Goal: Book appointment/travel/reservation

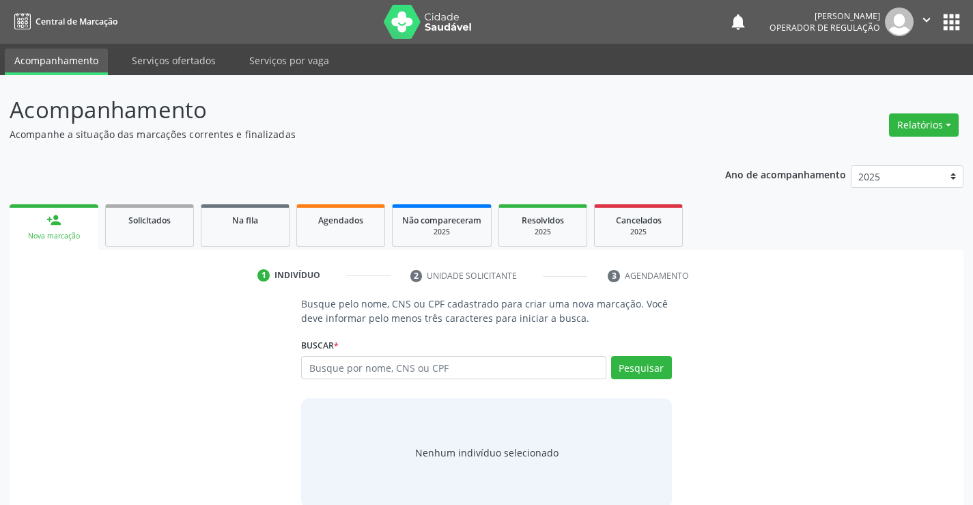
click at [340, 370] on input "text" at bounding box center [453, 367] width 305 height 23
type input "70580543289"
click at [641, 370] on button "Pesquisar" at bounding box center [641, 367] width 61 height 23
click at [426, 380] on div "70580543289 Busque por nome, CNS ou CPF Nenhum resultado encontrado para: " 705…" at bounding box center [486, 372] width 370 height 33
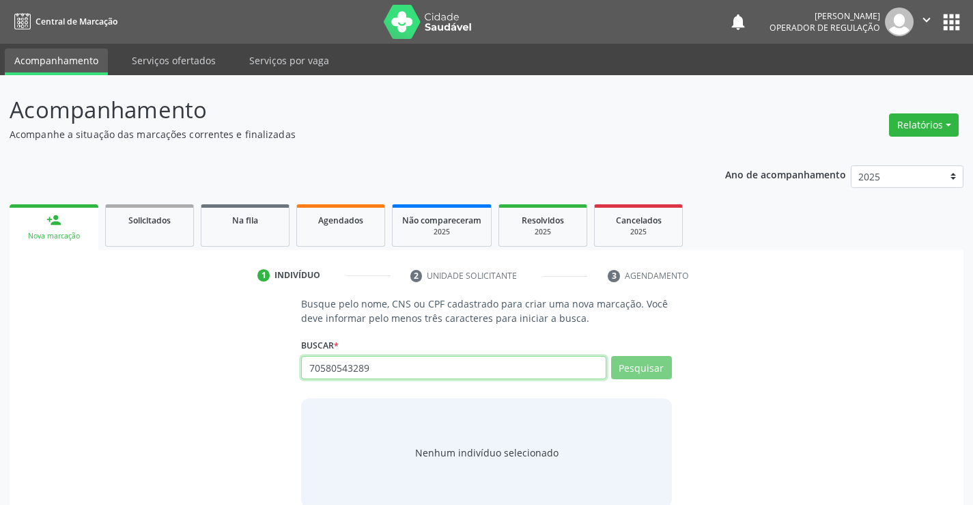
click at [434, 359] on input "70580543289" at bounding box center [453, 367] width 305 height 23
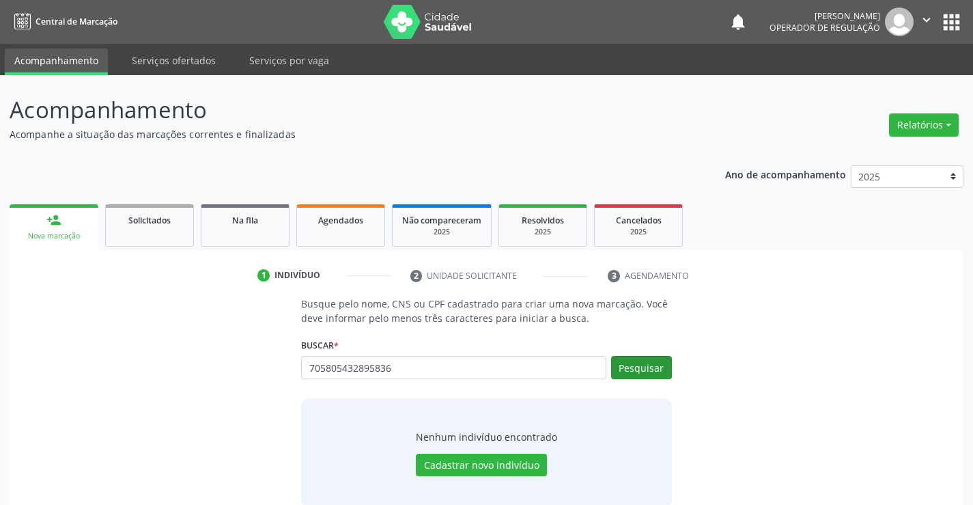
type input "705805432895836"
click at [641, 368] on button "Pesquisar" at bounding box center [641, 367] width 61 height 23
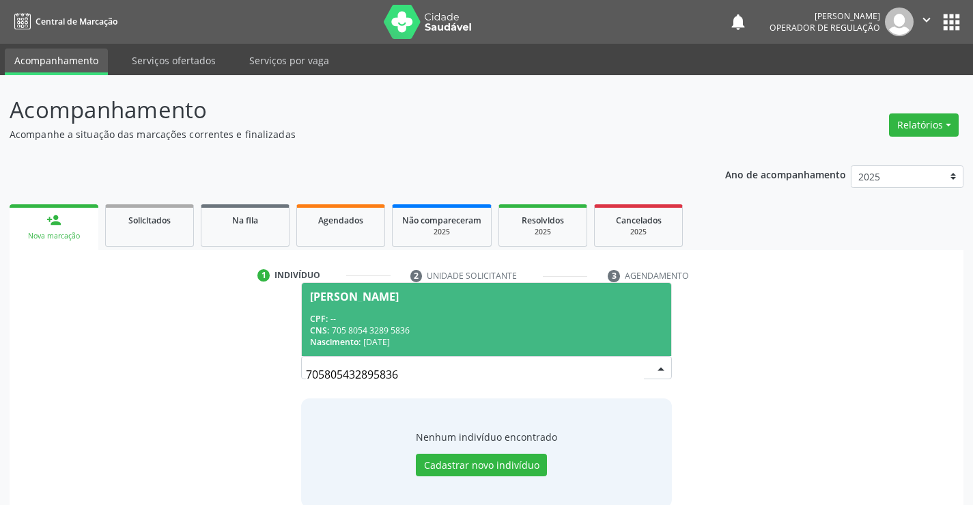
click at [482, 325] on div "CNS: 705 8054 3289 5836" at bounding box center [486, 330] width 352 height 12
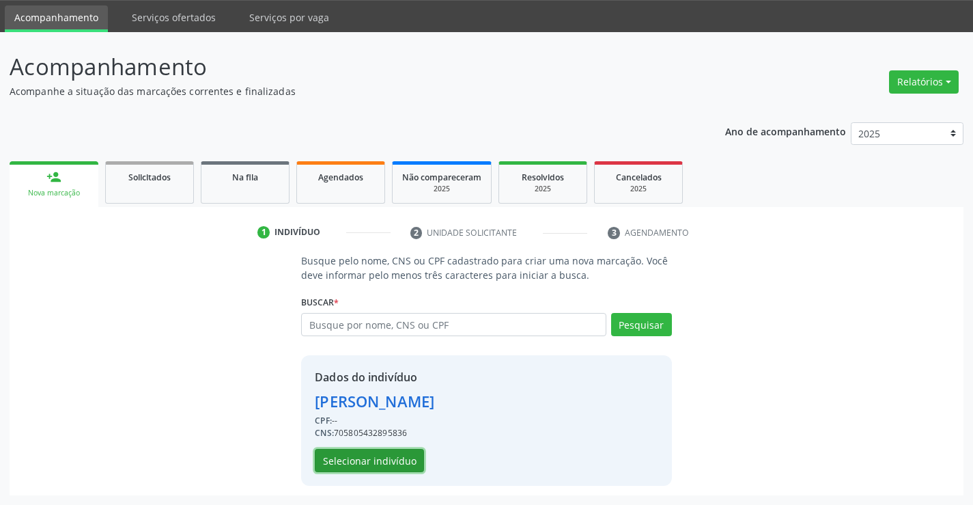
click at [369, 456] on button "Selecionar indivíduo" at bounding box center [369, 460] width 109 height 23
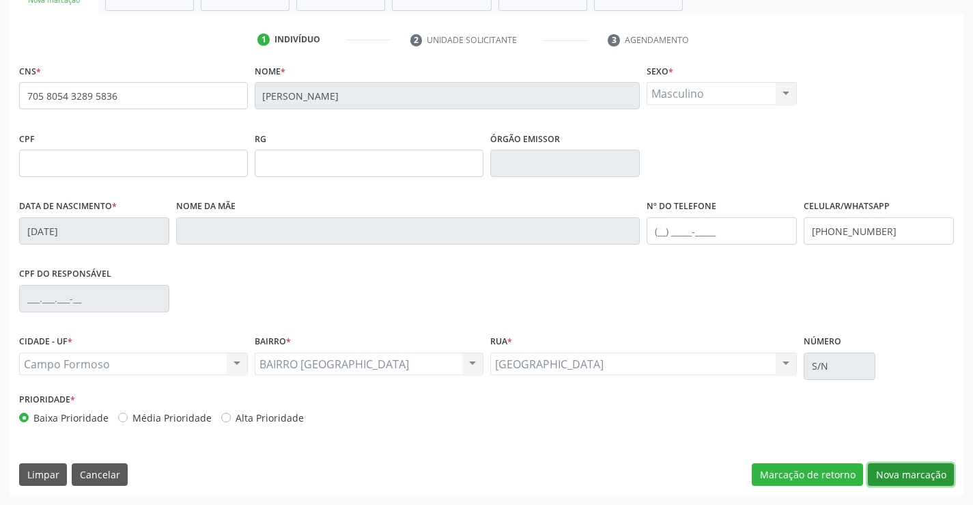
click at [895, 468] on button "Nova marcação" at bounding box center [911, 474] width 86 height 23
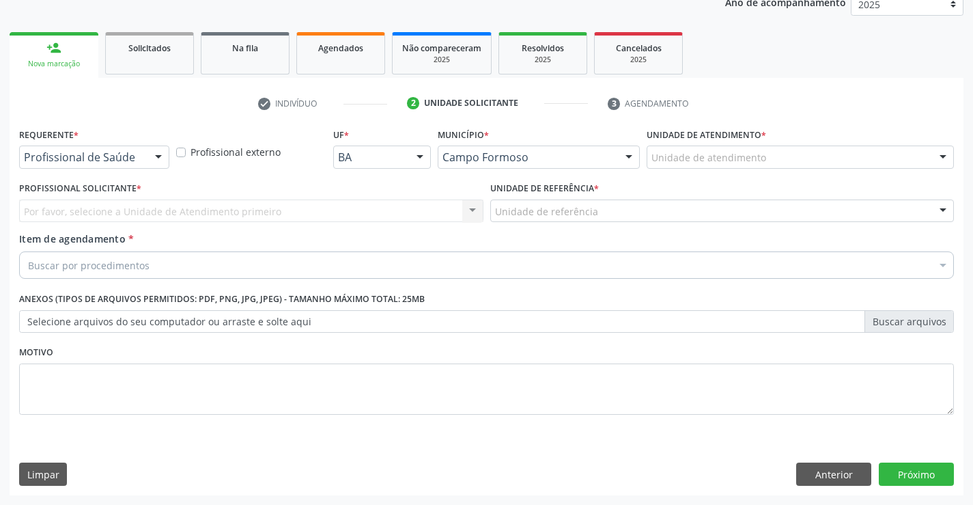
scroll to position [172, 0]
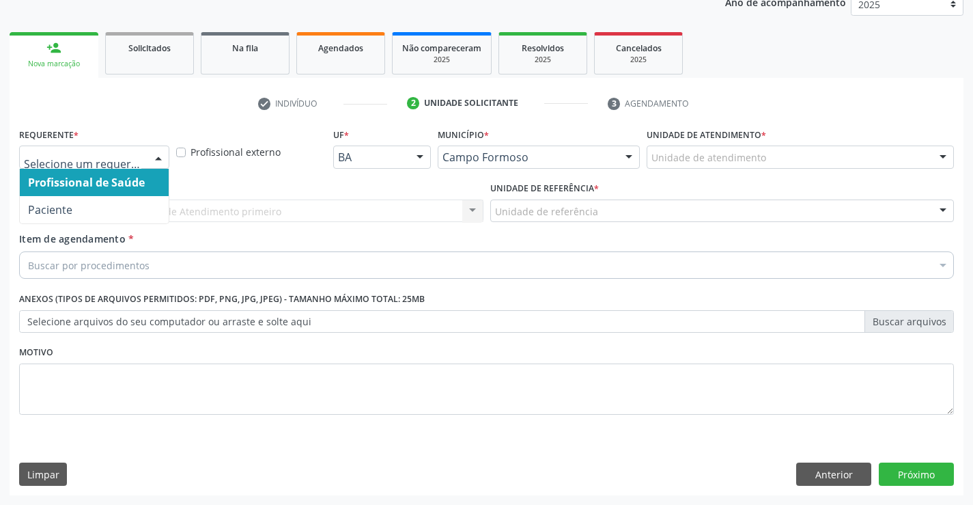
drag, startPoint x: 163, startPoint y: 156, endPoint x: 133, endPoint y: 210, distance: 62.0
click at [161, 156] on div at bounding box center [158, 157] width 20 height 23
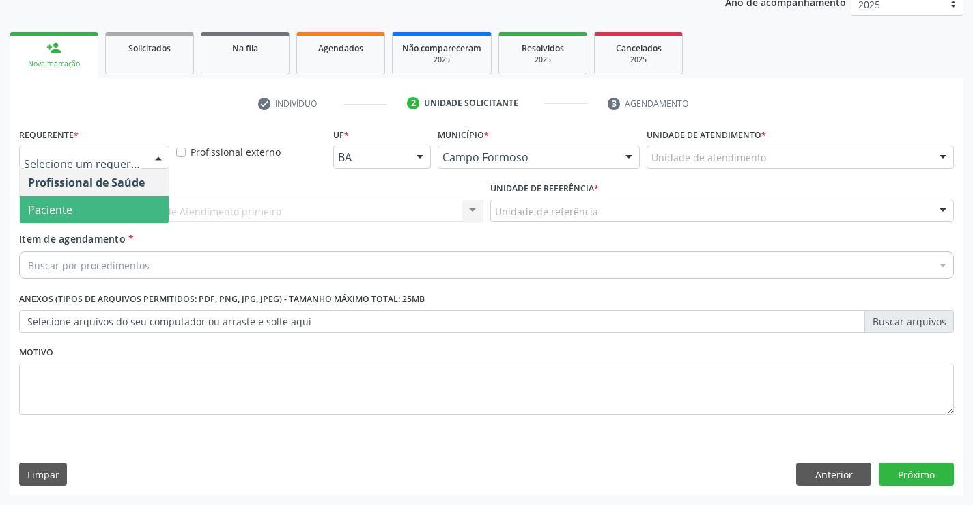
click at [127, 212] on span "Paciente" at bounding box center [94, 209] width 149 height 27
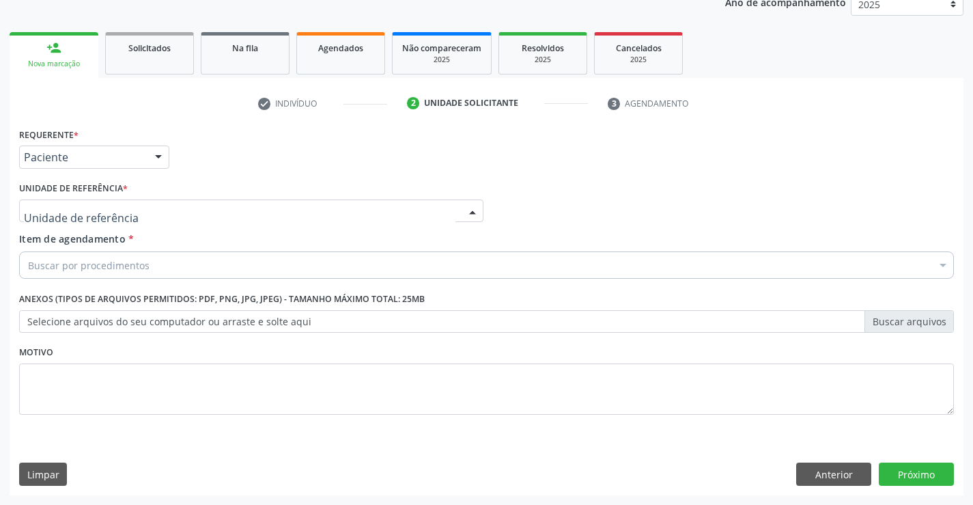
click at [204, 211] on div at bounding box center [251, 210] width 464 height 23
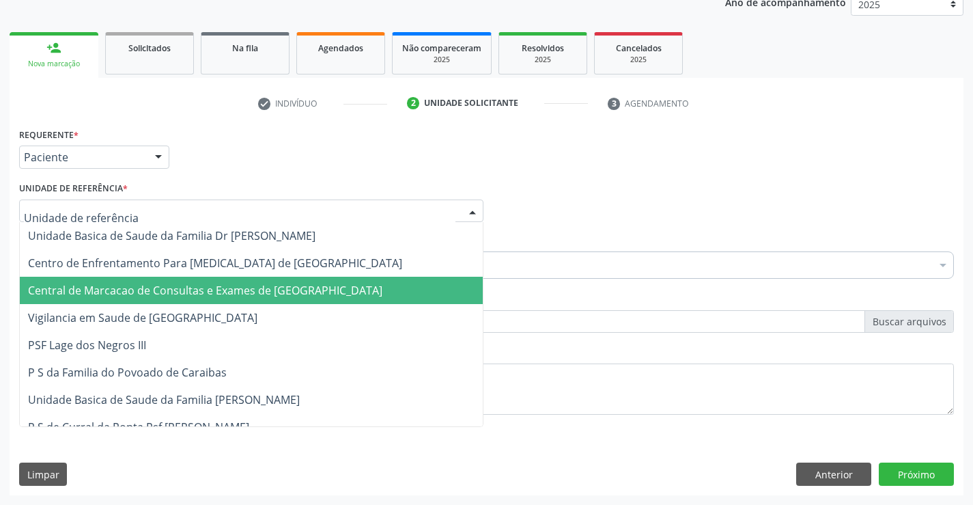
drag, startPoint x: 215, startPoint y: 298, endPoint x: 232, endPoint y: 282, distance: 23.7
click at [216, 299] on span "Central de Marcacao de Consultas e Exames de [GEOGRAPHIC_DATA]" at bounding box center [251, 290] width 463 height 27
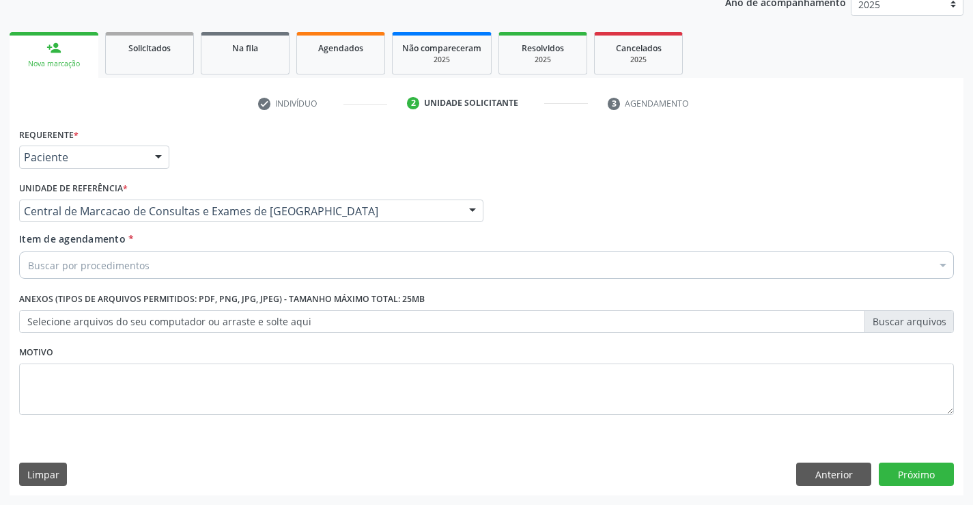
click at [239, 268] on div "Buscar por procedimentos" at bounding box center [486, 264] width 935 height 27
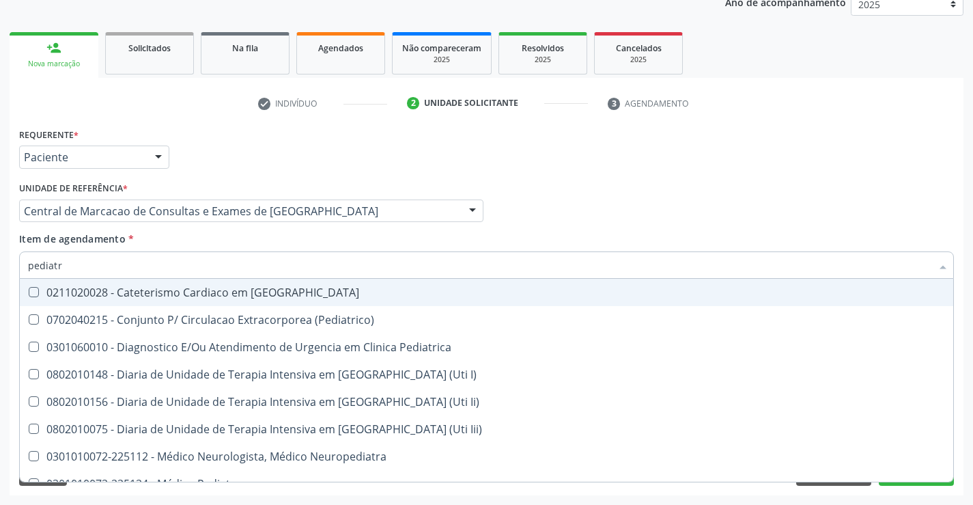
type input "pediatra"
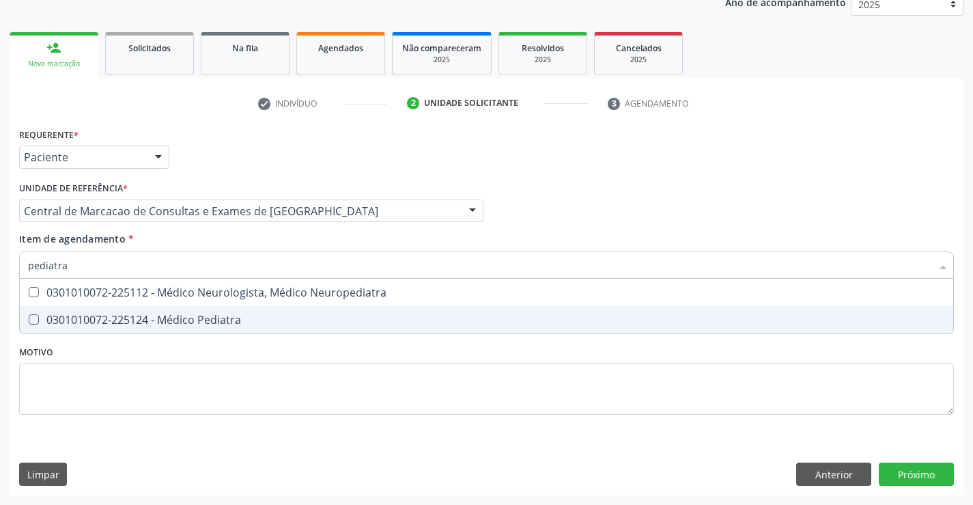
click at [242, 320] on div "0301010072-225124 - Médico Pediatra" at bounding box center [486, 319] width 917 height 11
checkbox Pediatra "true"
click at [936, 468] on div "Requerente * Paciente Profissional de Saúde Paciente Nenhum resultado encontrad…" at bounding box center [487, 309] width 954 height 371
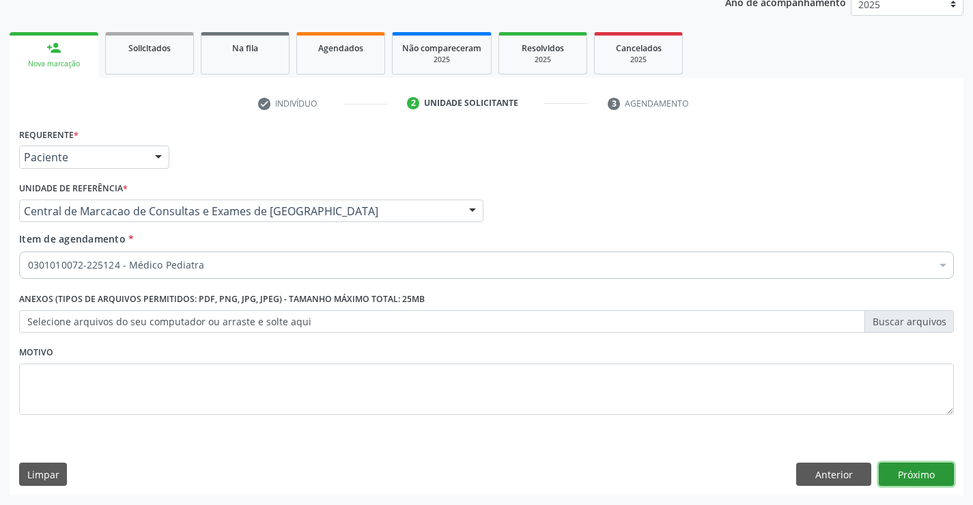
click at [918, 475] on button "Próximo" at bounding box center [916, 473] width 75 height 23
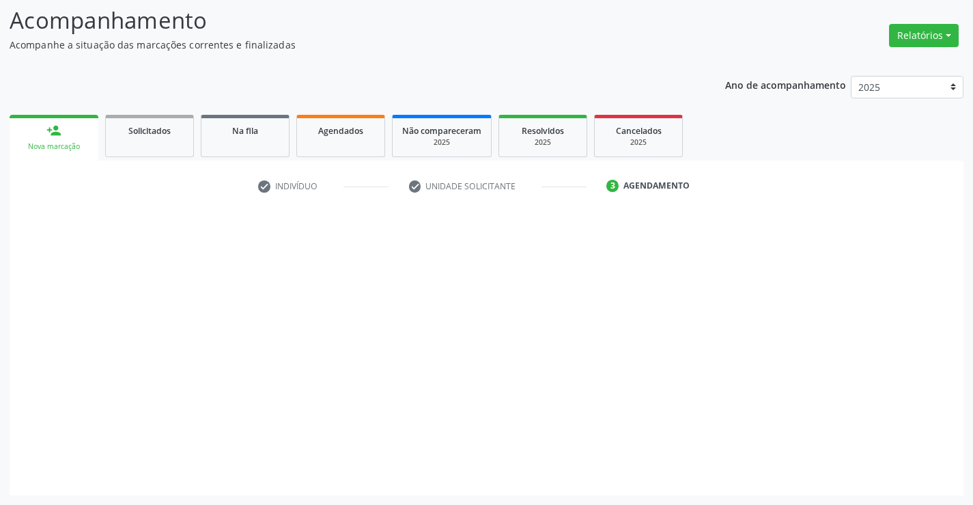
scroll to position [89, 0]
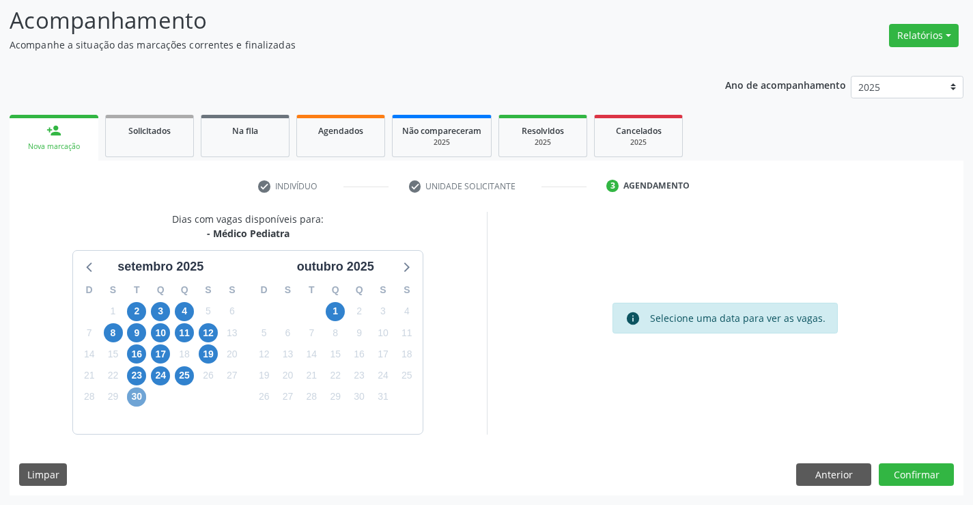
click at [132, 400] on span "30" at bounding box center [136, 396] width 19 height 19
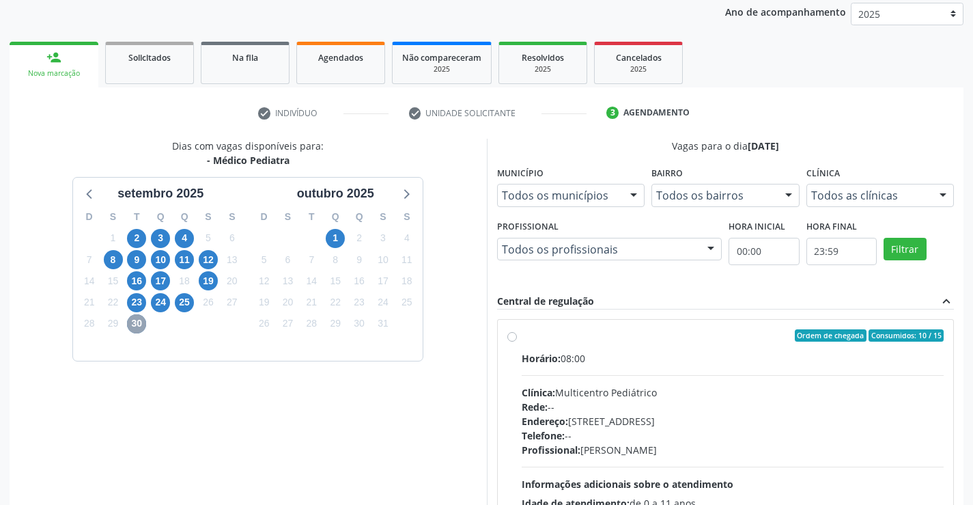
scroll to position [287, 0]
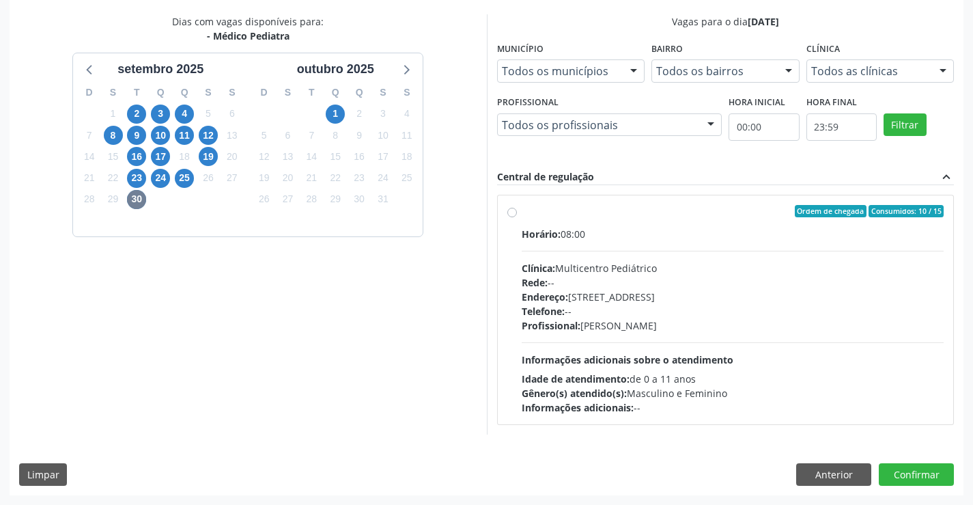
click at [621, 281] on div "Rede: --" at bounding box center [733, 282] width 423 height 14
click at [517, 217] on input "Ordem de chegada Consumidos: 10 / 15 Horário: 08:00 Clínica: Multicentro Pediát…" at bounding box center [512, 211] width 10 height 12
radio input "true"
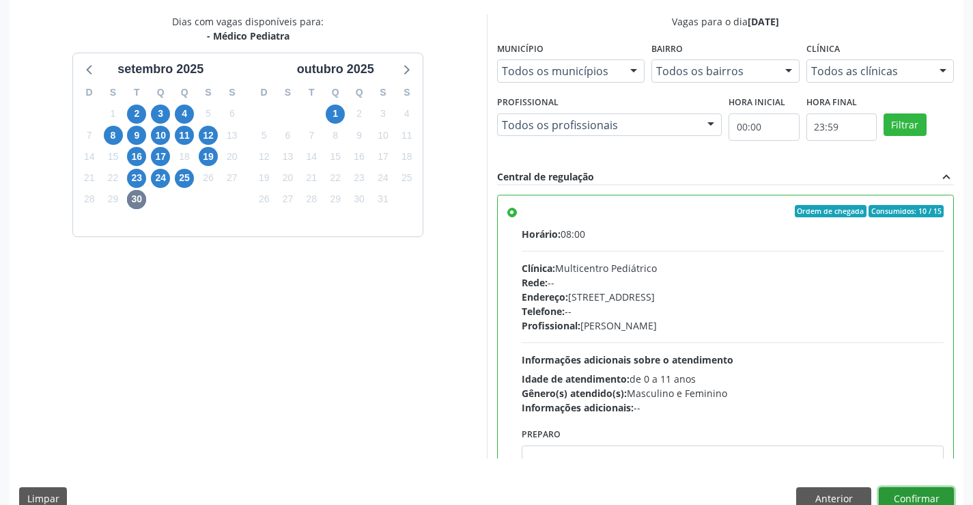
click at [927, 495] on button "Confirmar" at bounding box center [916, 498] width 75 height 23
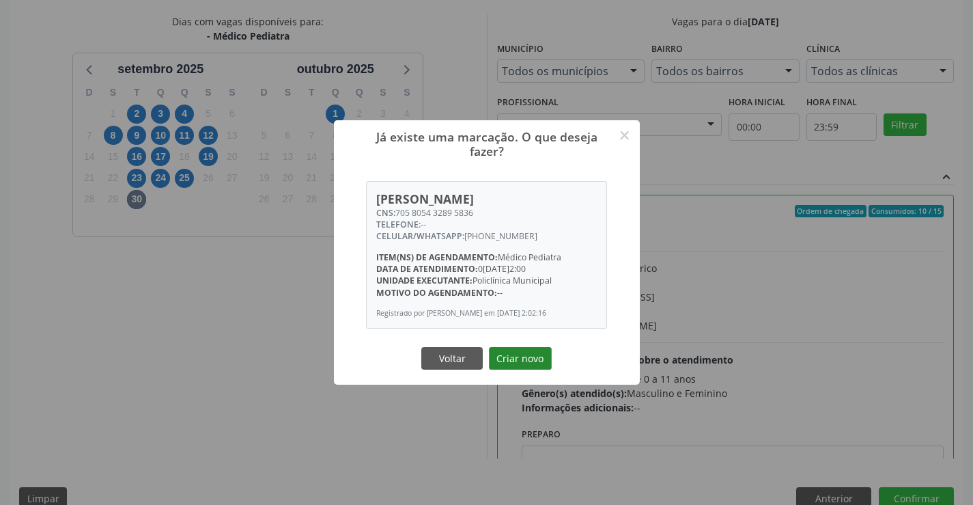
click at [544, 359] on button "Criar novo" at bounding box center [520, 358] width 63 height 23
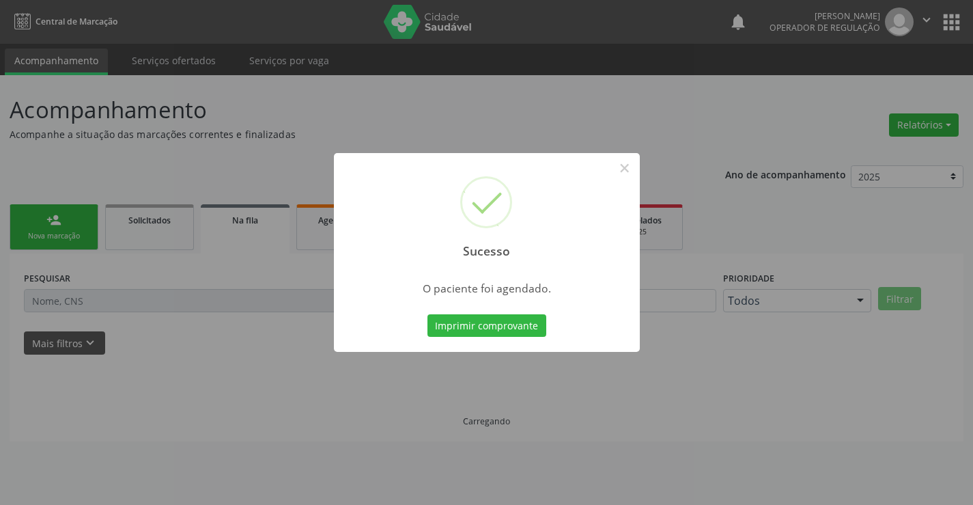
scroll to position [0, 0]
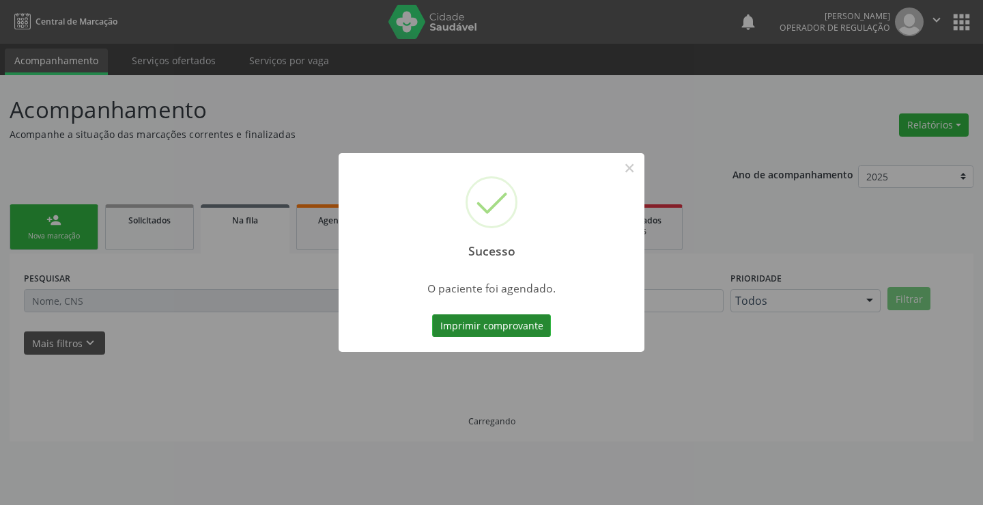
click at [522, 326] on button "Imprimir comprovante" at bounding box center [491, 325] width 119 height 23
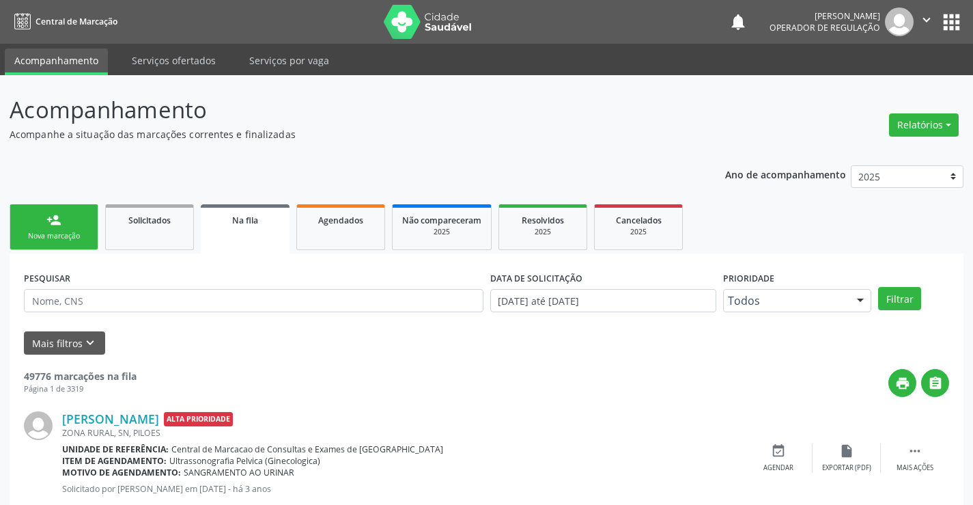
click at [65, 226] on link "person_add Nova marcação" at bounding box center [54, 227] width 89 height 46
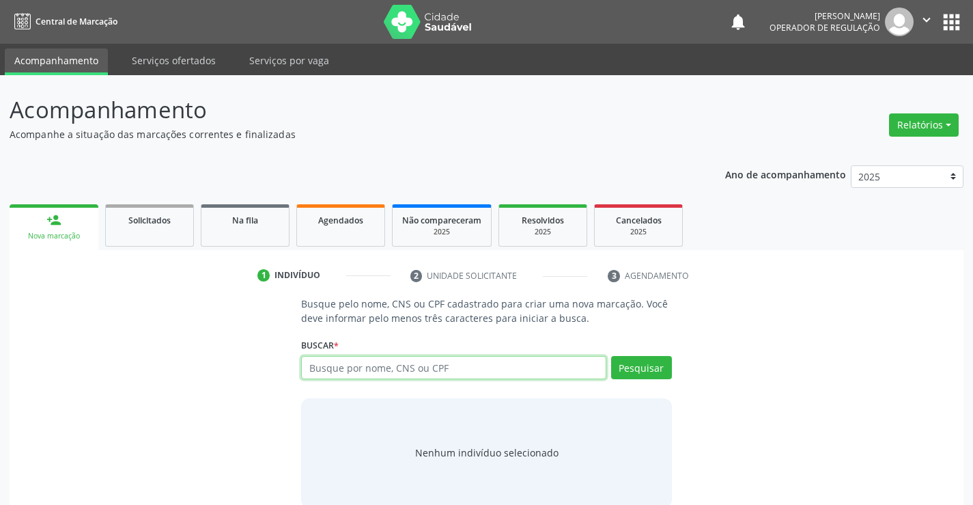
click at [482, 370] on input "text" at bounding box center [453, 367] width 305 height 23
type input "700408408707044"
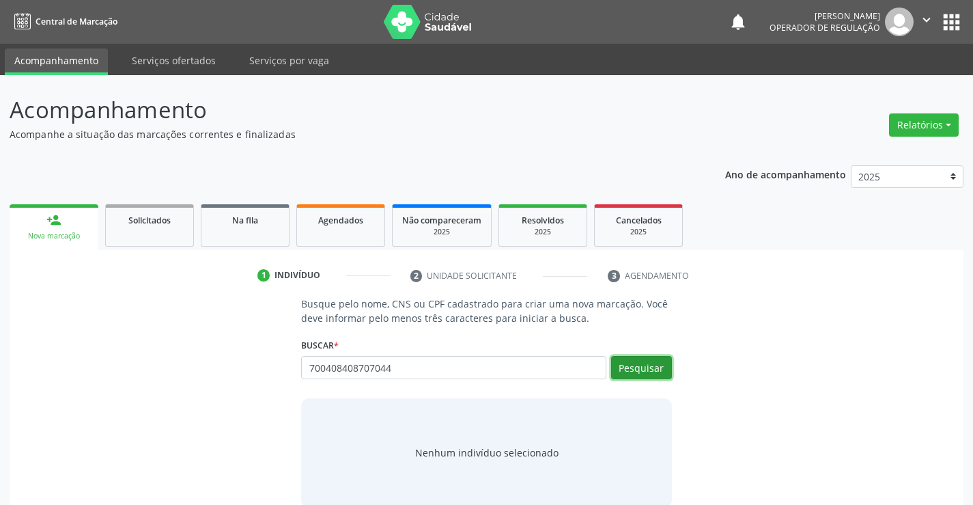
click at [621, 368] on button "Pesquisar" at bounding box center [641, 367] width 61 height 23
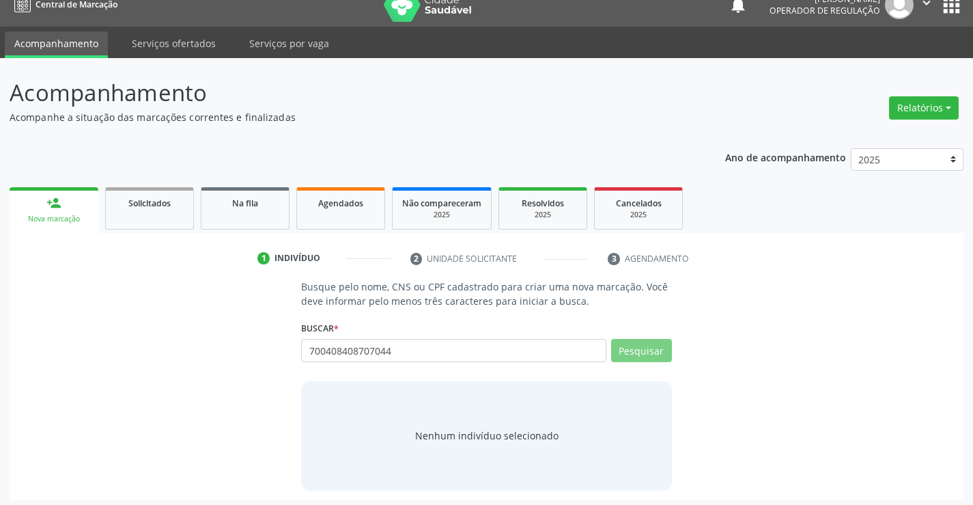
scroll to position [22, 0]
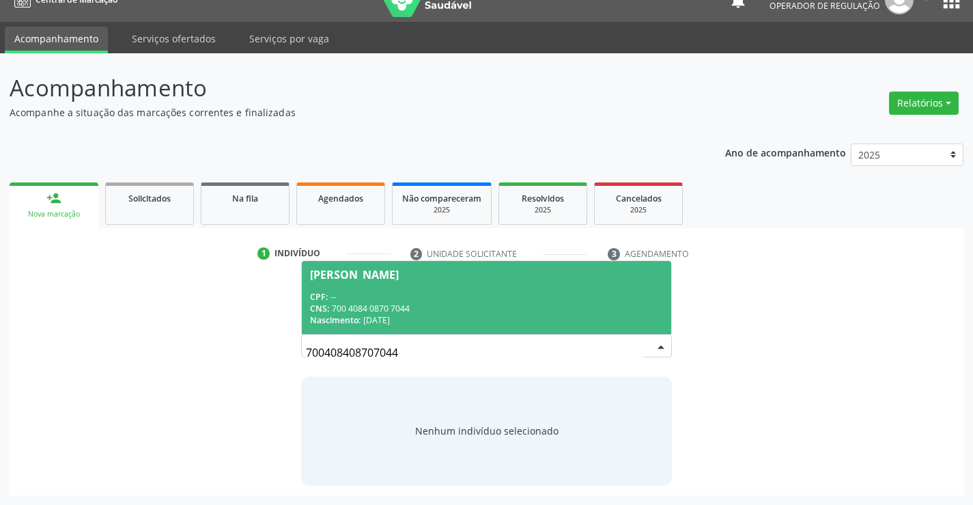
click at [451, 305] on div "CNS: 700 4084 0870 7044" at bounding box center [486, 309] width 352 height 12
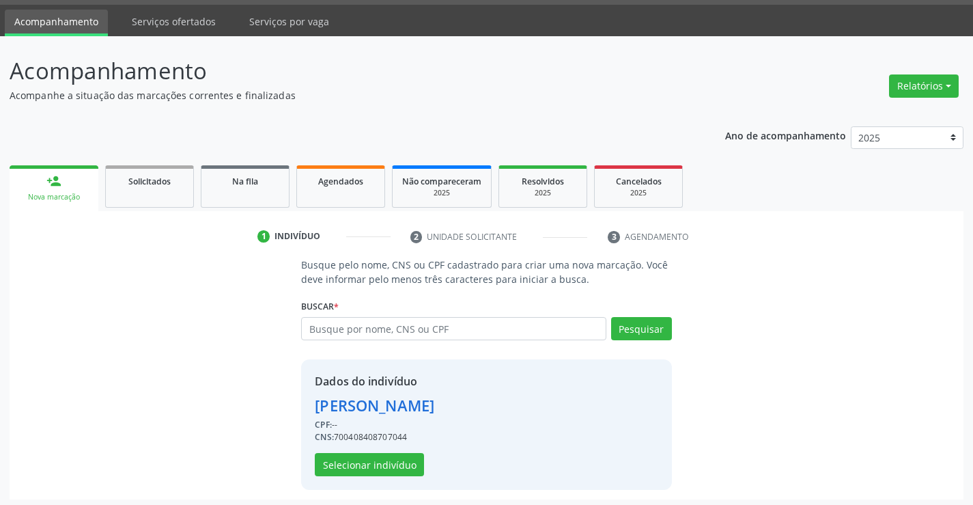
scroll to position [43, 0]
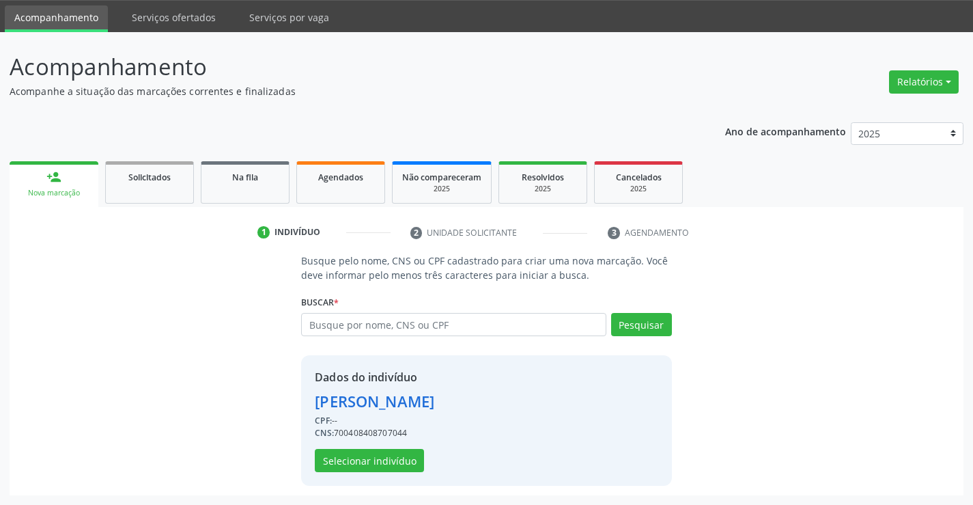
click at [355, 473] on div "Dados do indivíduo [PERSON_NAME] CPF: -- CNS: 700408408707044 Selecionar indiví…" at bounding box center [486, 420] width 370 height 130
click at [376, 452] on button "Selecionar indivíduo" at bounding box center [369, 460] width 109 height 23
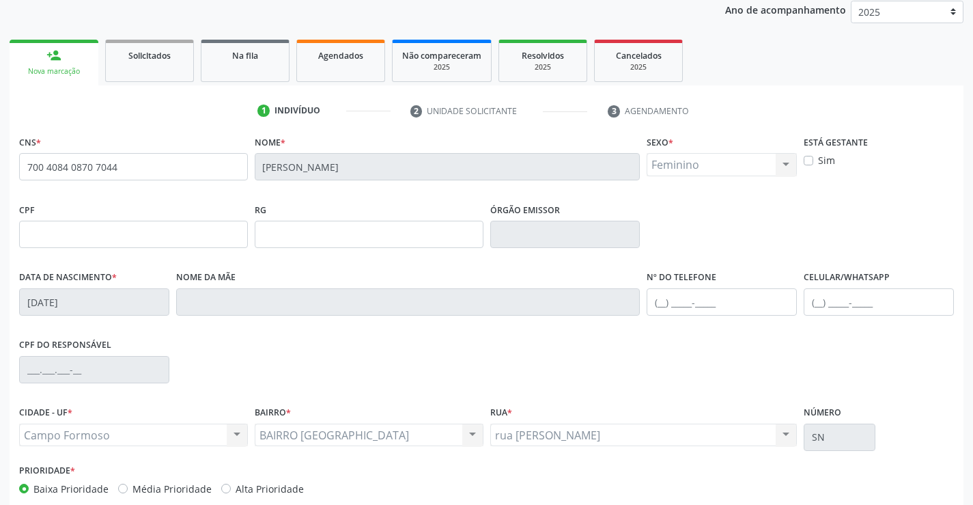
scroll to position [236, 0]
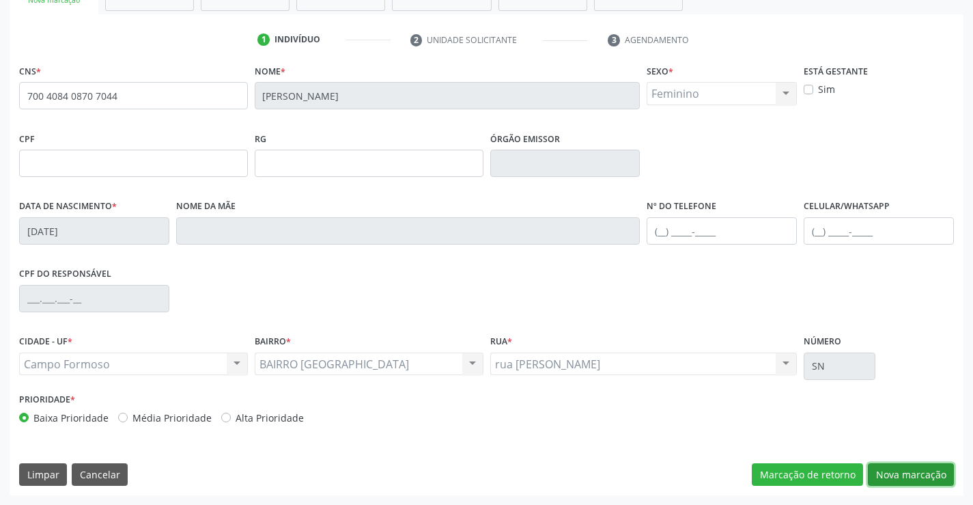
click at [908, 473] on button "Nova marcação" at bounding box center [911, 474] width 86 height 23
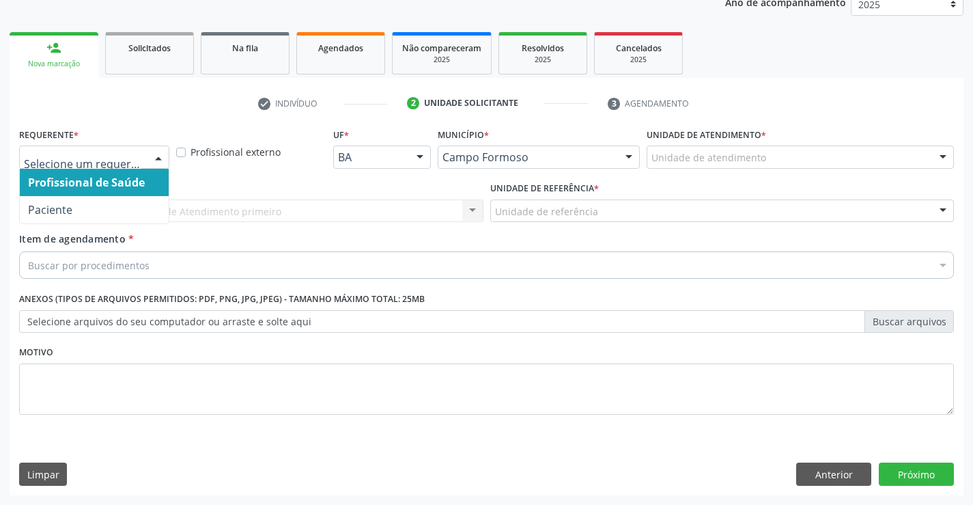
click at [164, 163] on div at bounding box center [158, 157] width 20 height 23
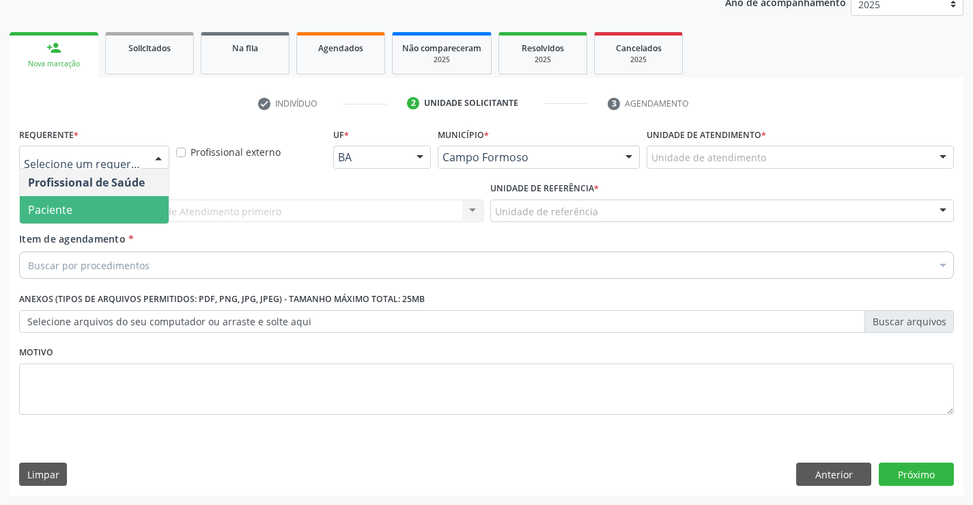
click at [115, 202] on span "Paciente" at bounding box center [94, 209] width 149 height 27
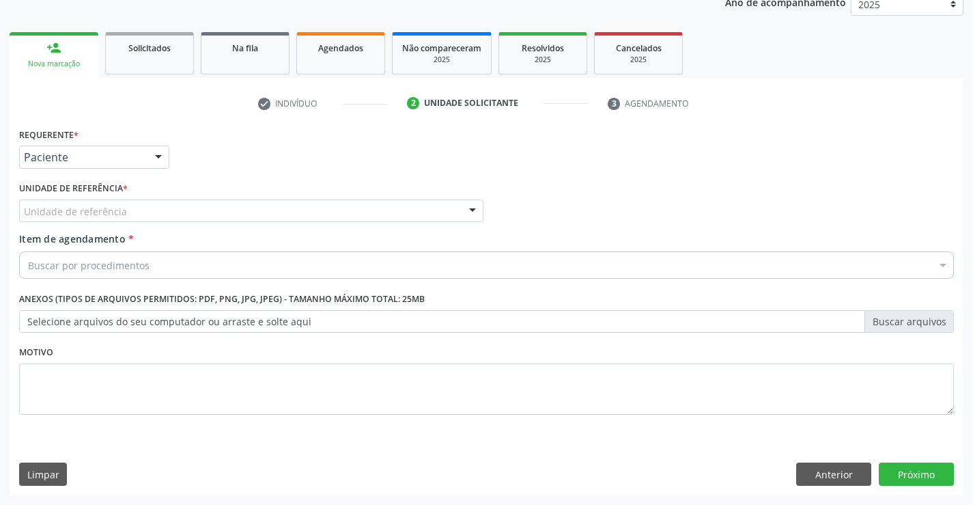
drag, startPoint x: 277, startPoint y: 216, endPoint x: 269, endPoint y: 257, distance: 41.0
click at [276, 216] on div "Unidade de referência" at bounding box center [251, 210] width 464 height 23
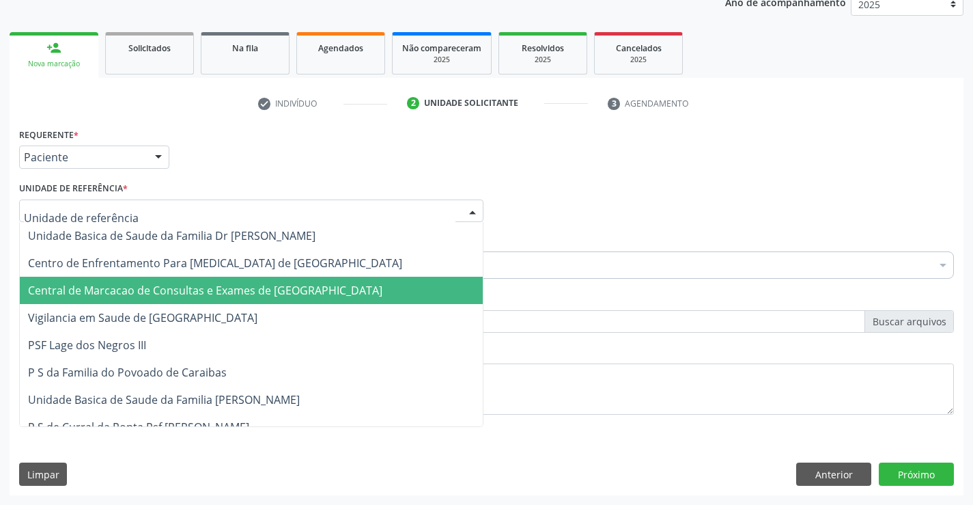
drag, startPoint x: 255, startPoint y: 288, endPoint x: 286, endPoint y: 264, distance: 38.9
click at [256, 288] on span "Central de Marcacao de Consultas e Exames de [GEOGRAPHIC_DATA]" at bounding box center [205, 290] width 354 height 15
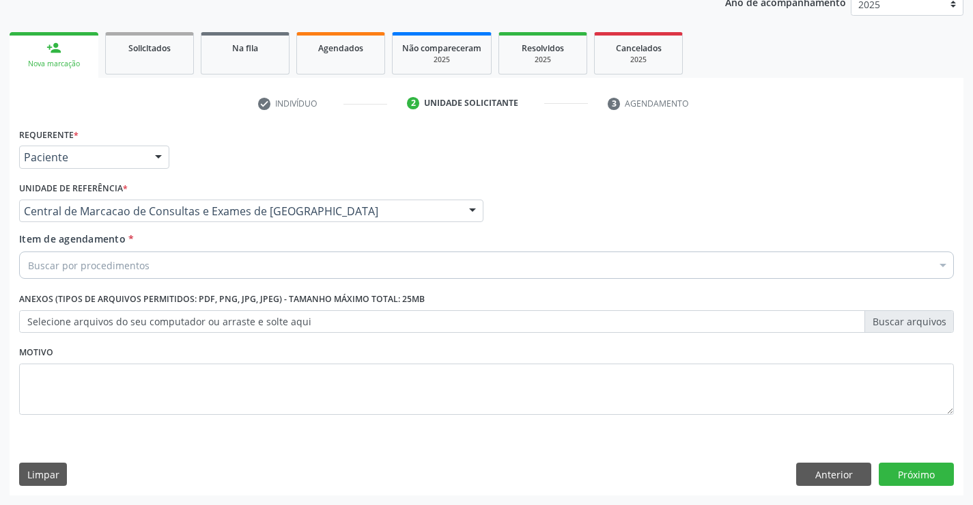
click at [290, 260] on div "Buscar por procedimentos" at bounding box center [486, 264] width 935 height 27
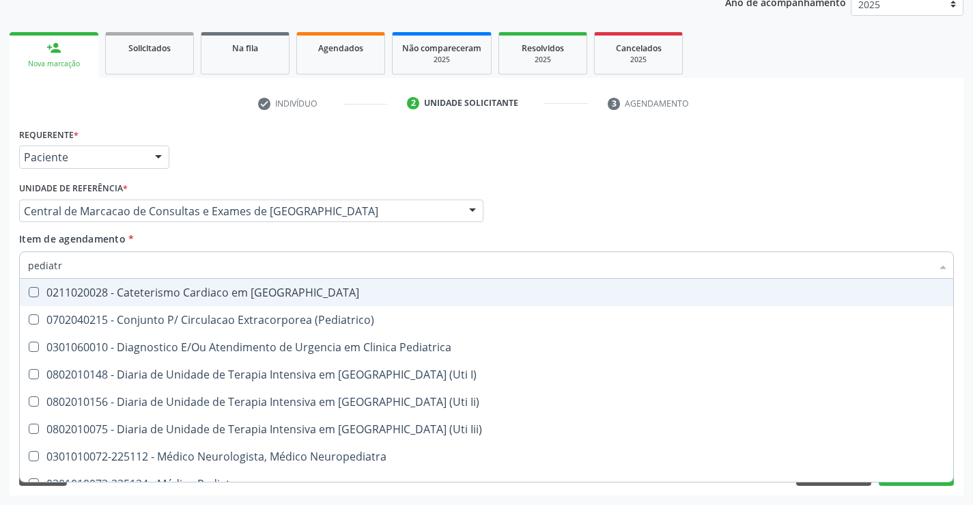
type input "pediatra"
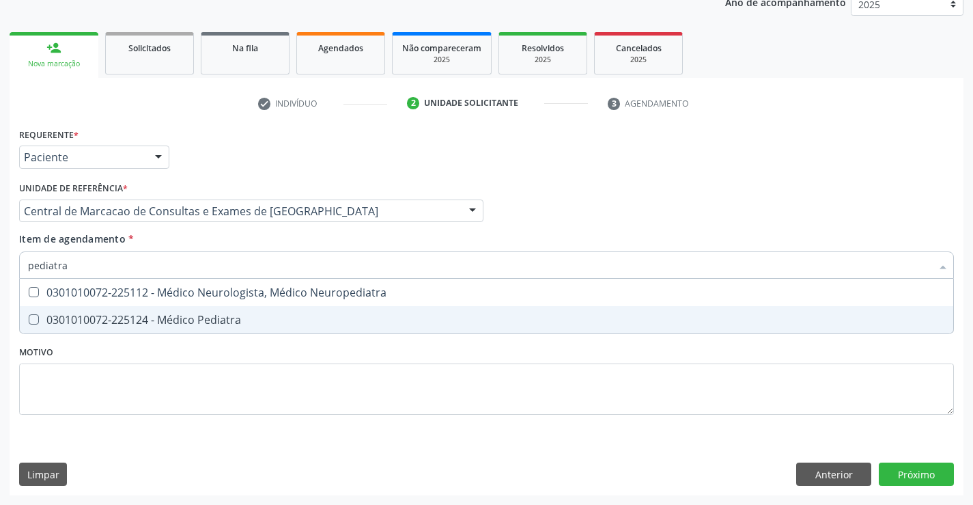
click at [232, 314] on div "0301010072-225124 - Médico Pediatra" at bounding box center [486, 319] width 917 height 11
checkbox Pediatra "true"
click at [893, 467] on div "Requerente * Paciente Profissional de Saúde Paciente Nenhum resultado encontrad…" at bounding box center [487, 309] width 954 height 371
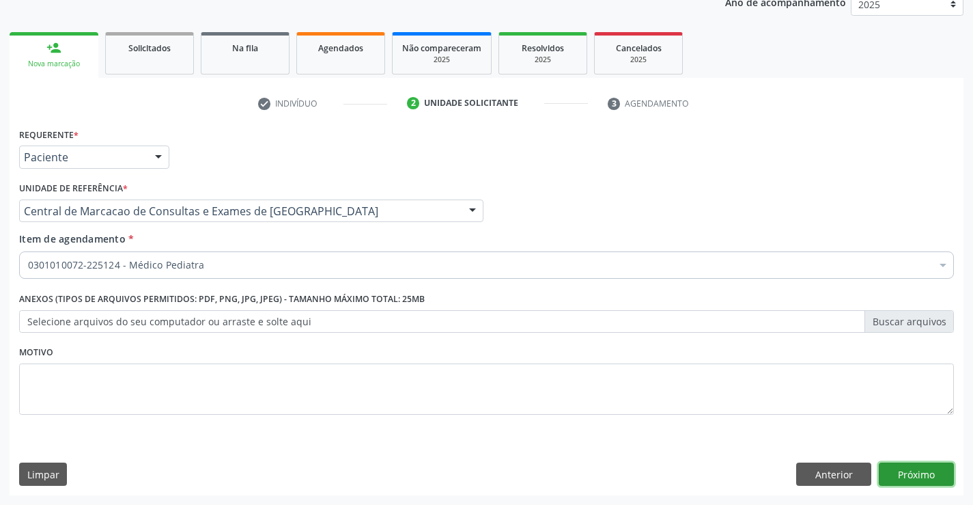
click at [895, 470] on button "Próximo" at bounding box center [916, 473] width 75 height 23
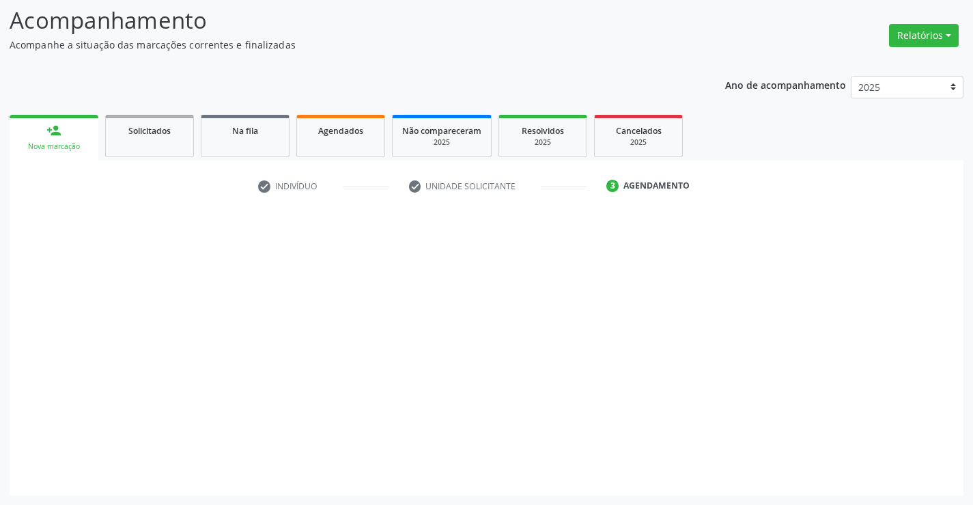
scroll to position [89, 0]
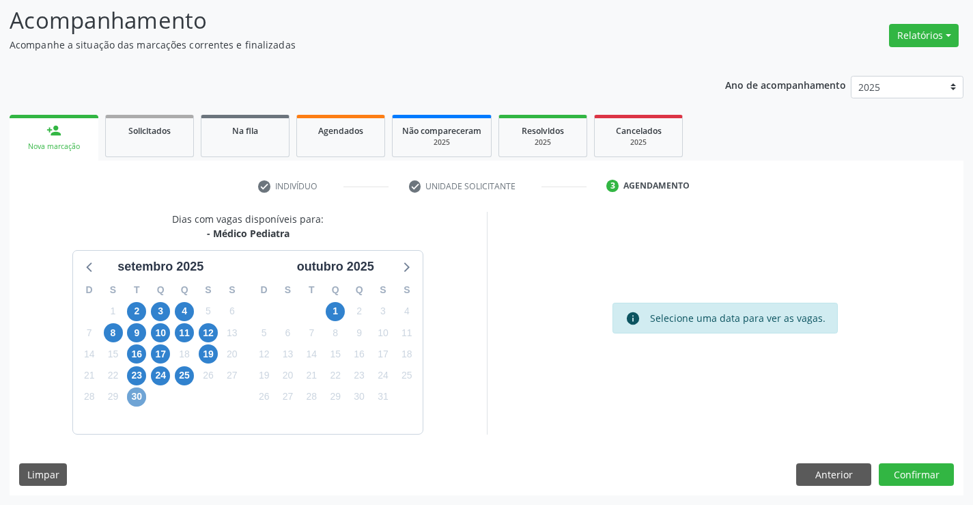
click at [135, 399] on span "30" at bounding box center [136, 396] width 19 height 19
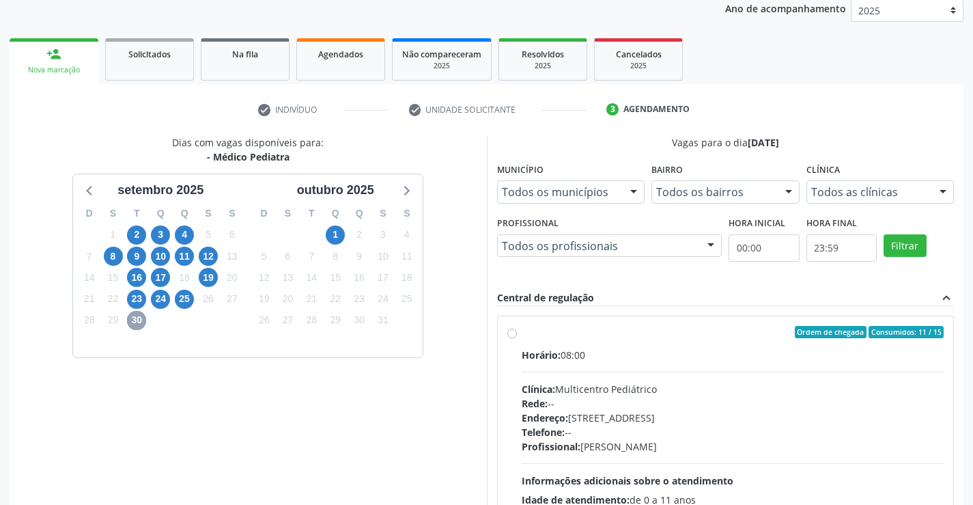
scroll to position [226, 0]
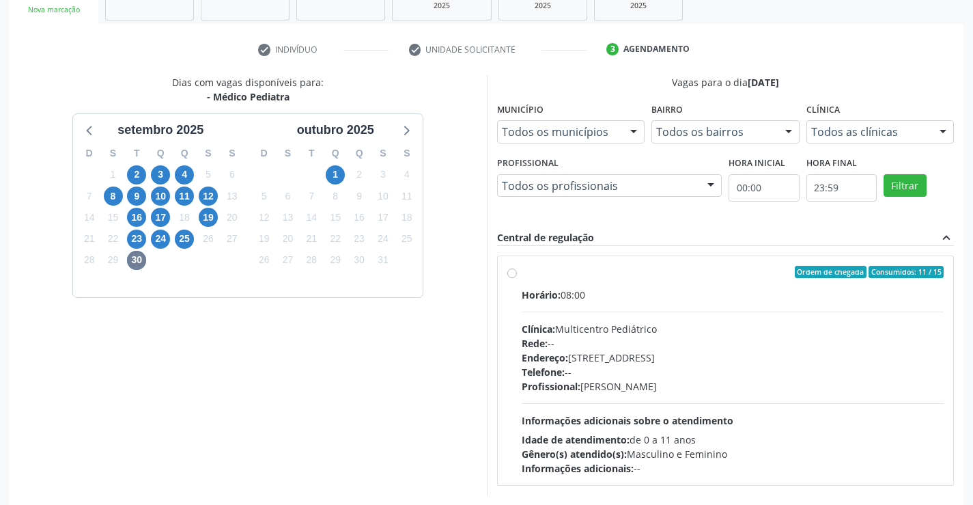
click at [606, 324] on div "Clínica: Multicentro Pediátrico" at bounding box center [733, 329] width 423 height 14
click at [517, 278] on input "Ordem de chegada Consumidos: 11 / 15 Horário: 08:00 Clínica: Multicentro Pediát…" at bounding box center [512, 272] width 10 height 12
radio input "true"
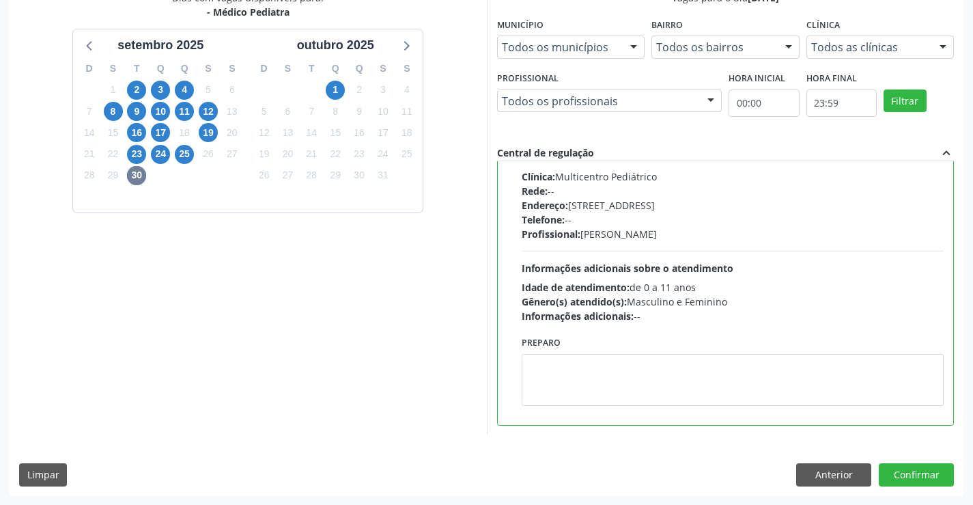
scroll to position [311, 0]
click at [928, 469] on button "Confirmar" at bounding box center [916, 473] width 75 height 23
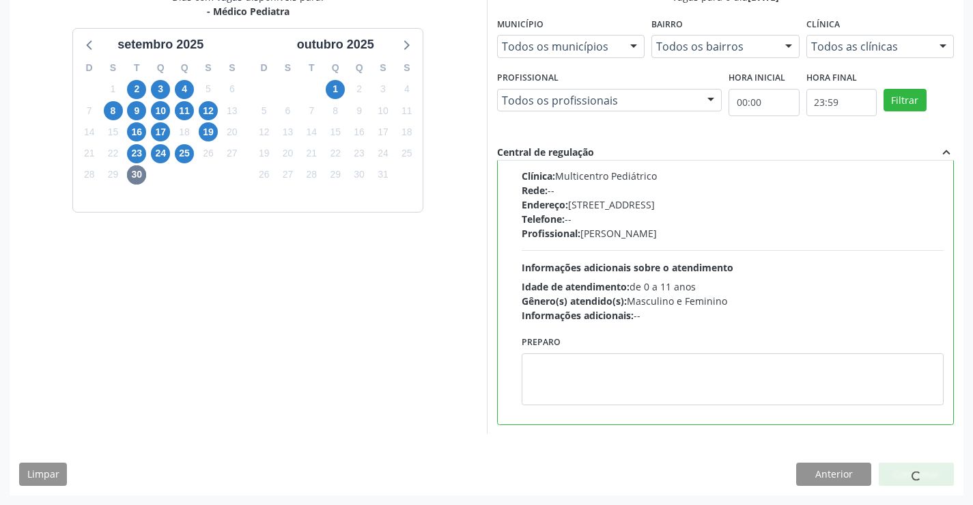
scroll to position [0, 0]
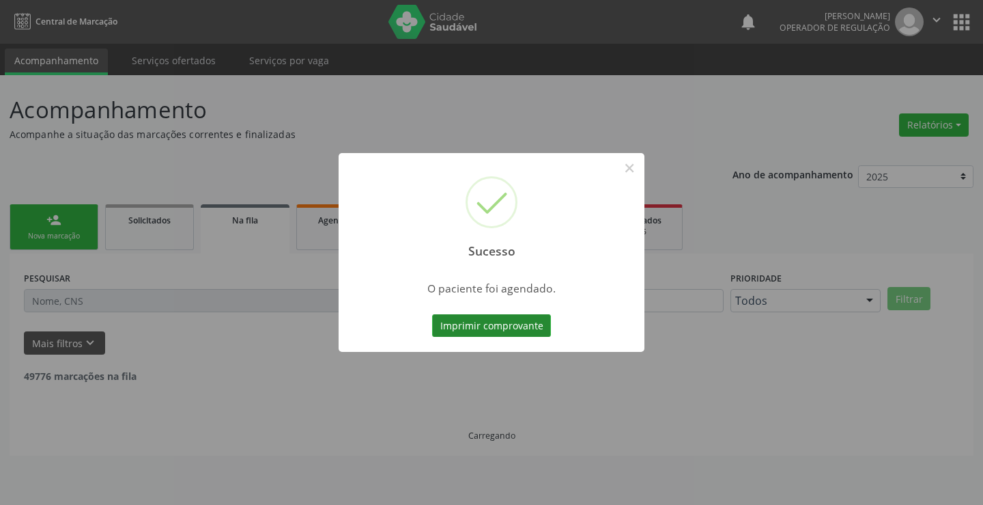
click at [494, 331] on button "Imprimir comprovante" at bounding box center [491, 325] width 119 height 23
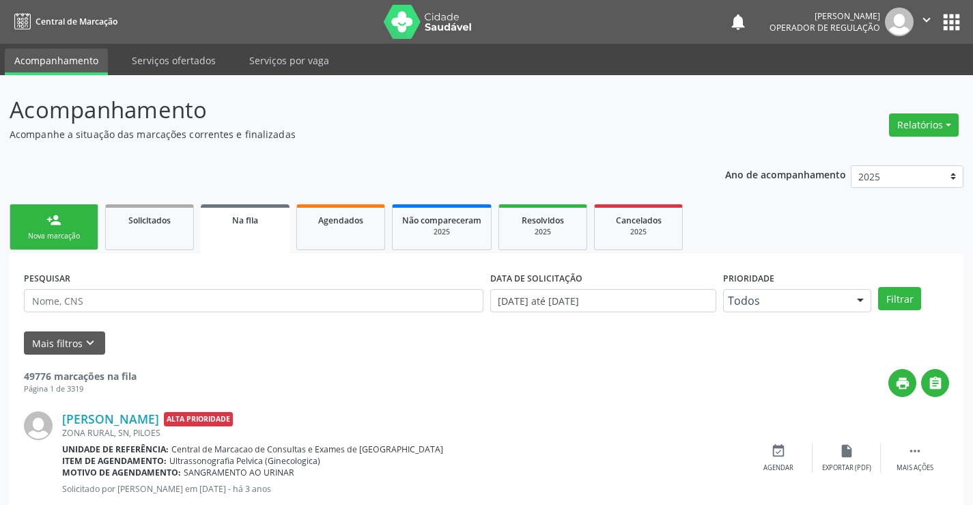
click at [71, 223] on link "person_add Nova marcação" at bounding box center [54, 227] width 89 height 46
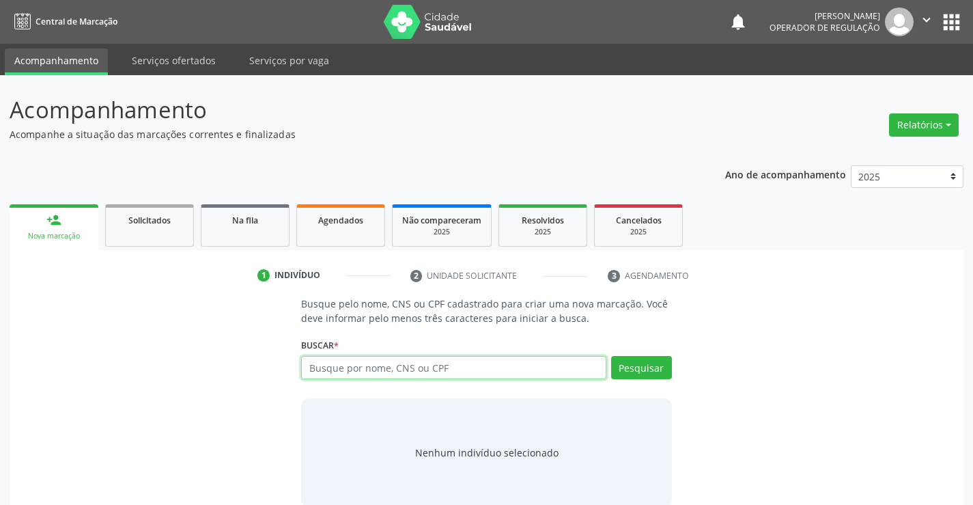
click at [334, 371] on input "text" at bounding box center [453, 367] width 305 height 23
type input "700408482492242"
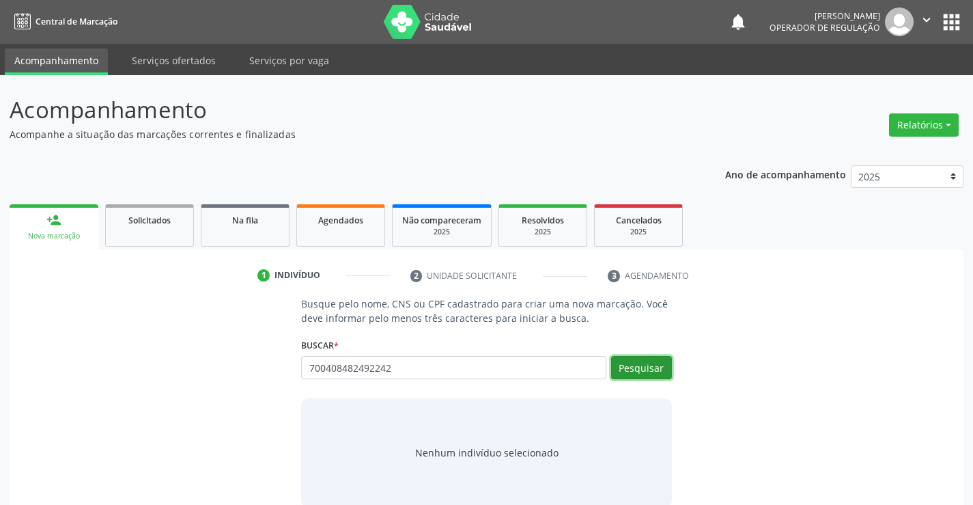
click at [627, 365] on button "Pesquisar" at bounding box center [641, 367] width 61 height 23
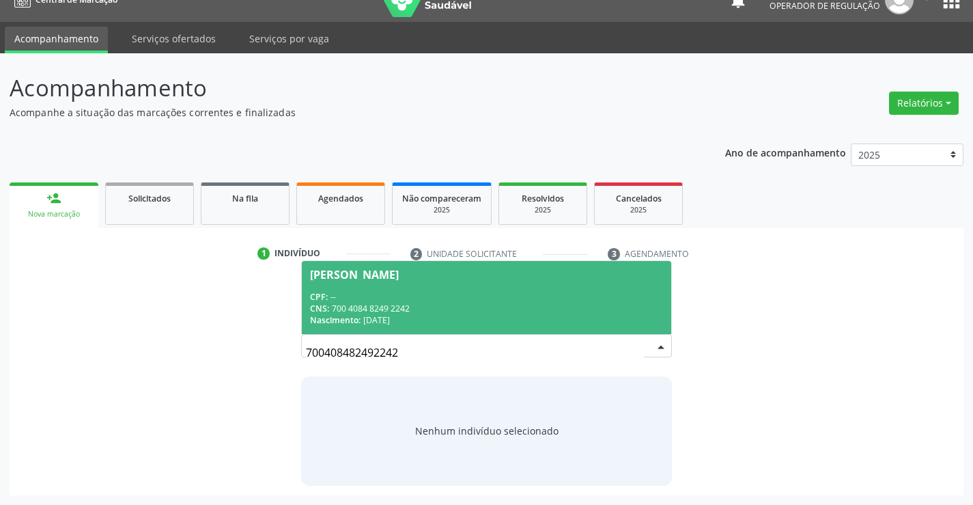
click at [399, 279] on div "[PERSON_NAME]" at bounding box center [354, 274] width 89 height 11
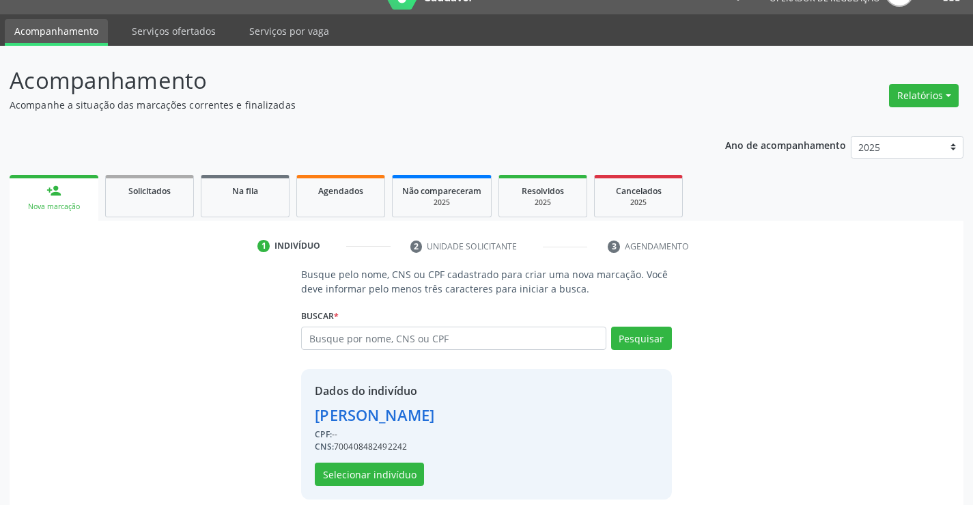
scroll to position [43, 0]
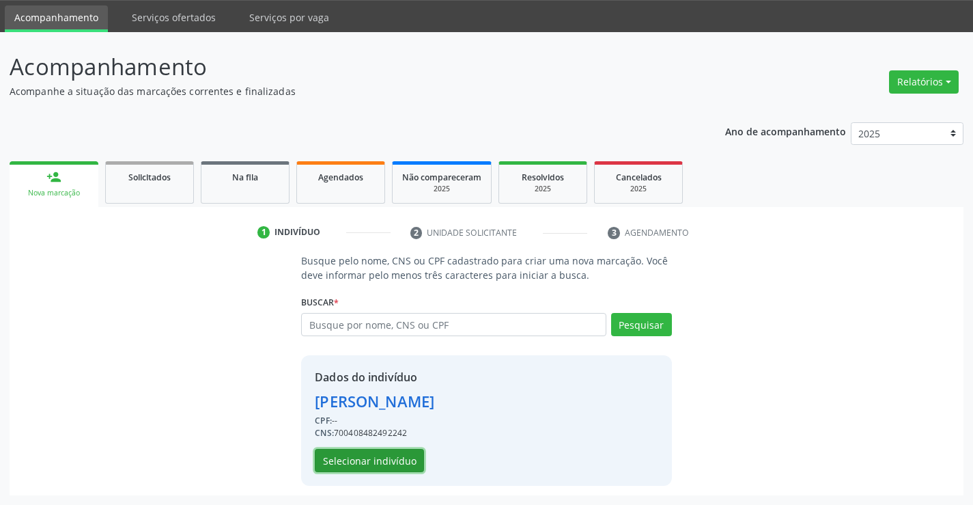
click at [394, 451] on button "Selecionar indivíduo" at bounding box center [369, 460] width 109 height 23
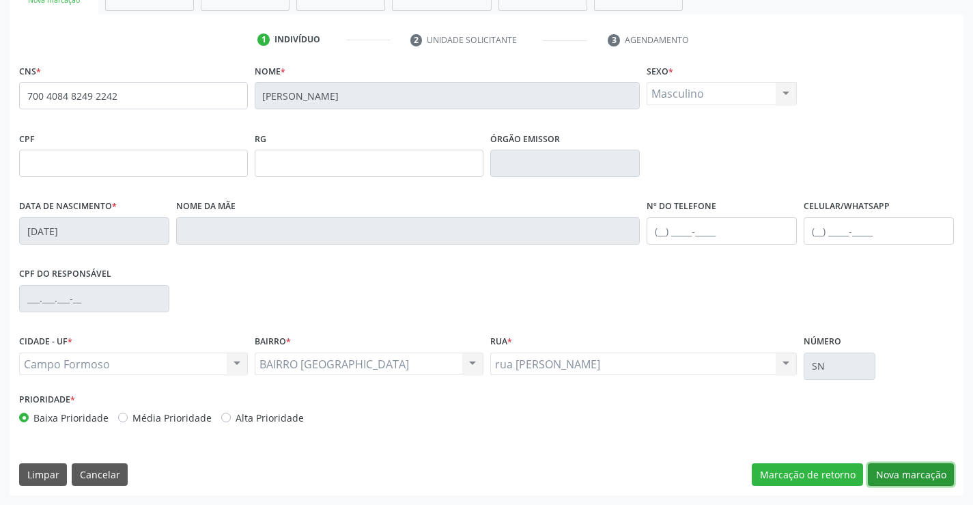
click at [941, 479] on button "Nova marcação" at bounding box center [911, 474] width 86 height 23
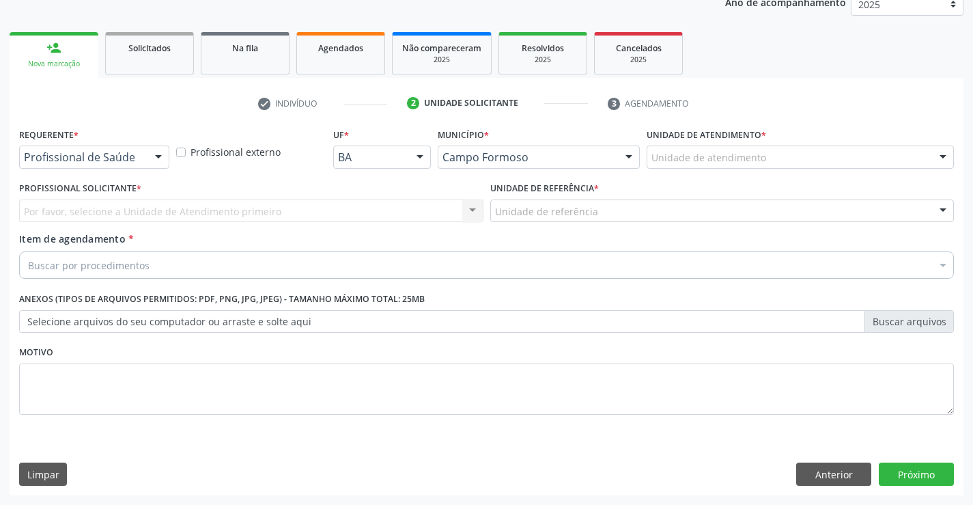
scroll to position [172, 0]
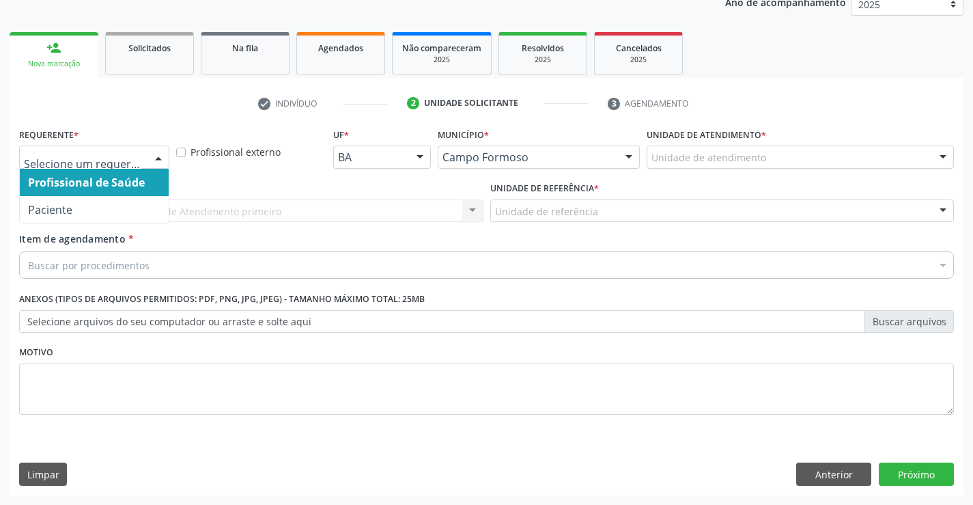
click at [160, 155] on div at bounding box center [158, 157] width 20 height 23
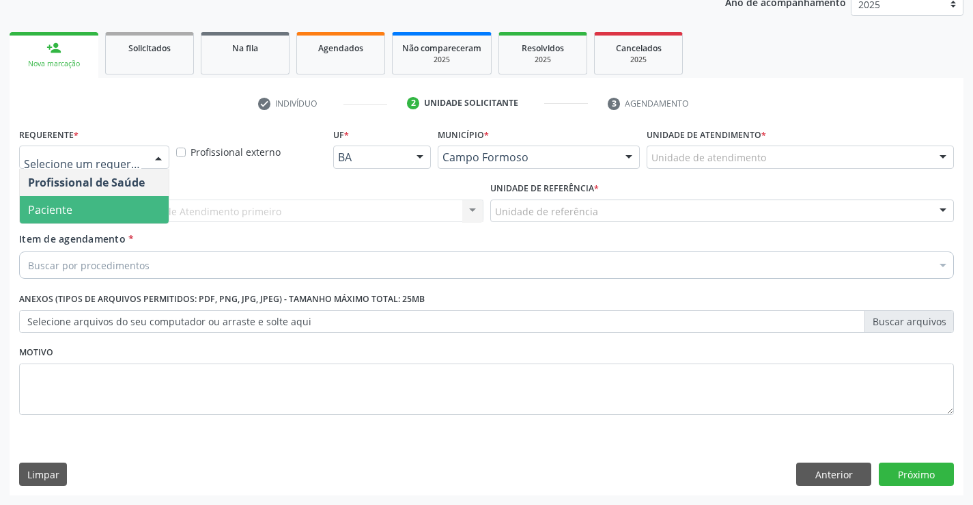
click at [92, 211] on span "Paciente" at bounding box center [94, 209] width 149 height 27
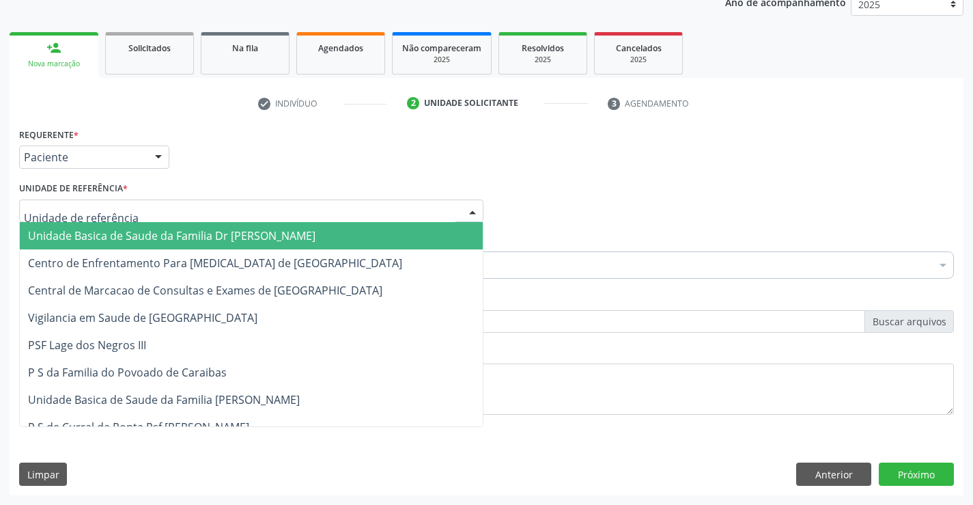
drag, startPoint x: 240, startPoint y: 212, endPoint x: 270, endPoint y: 281, distance: 75.6
click at [240, 214] on div at bounding box center [251, 210] width 464 height 23
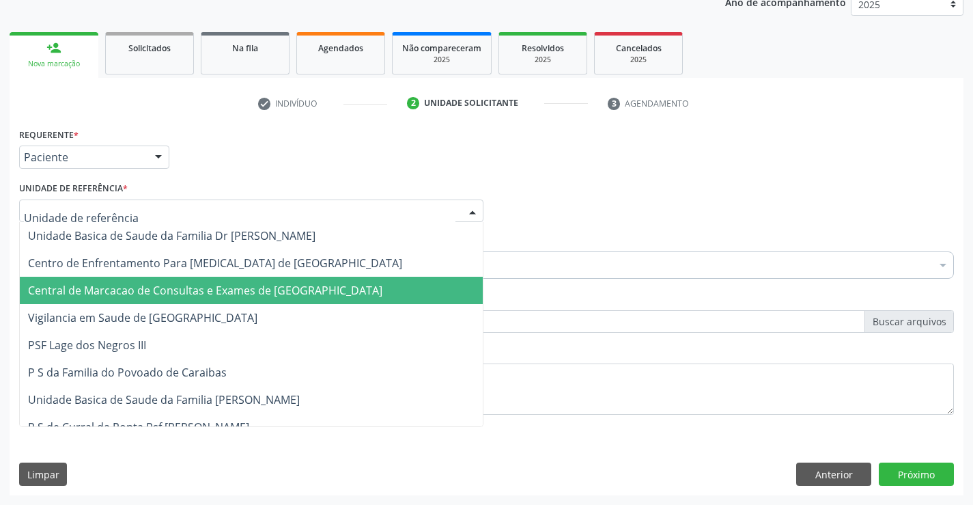
click at [269, 288] on span "Central de Marcacao de Consultas e Exames de [GEOGRAPHIC_DATA]" at bounding box center [205, 290] width 354 height 15
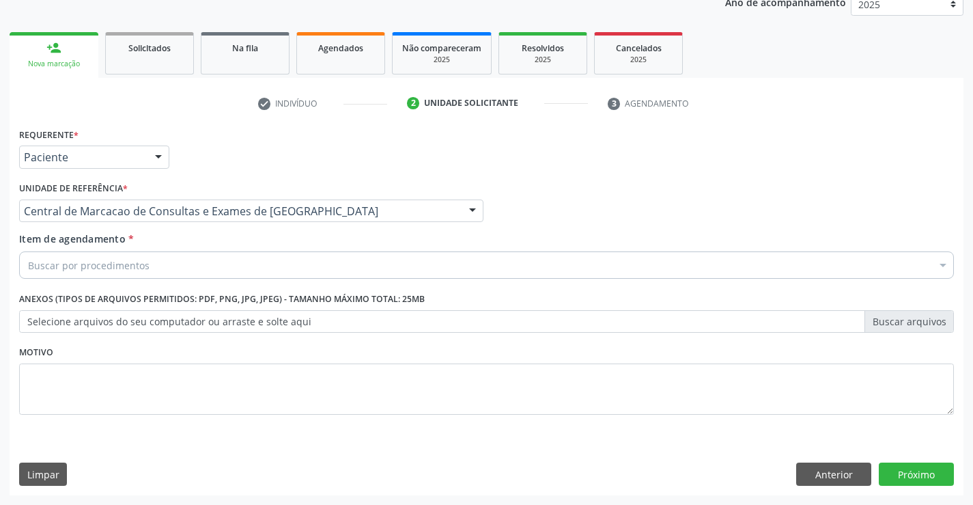
click at [324, 258] on div "Buscar por procedimentos" at bounding box center [486, 264] width 935 height 27
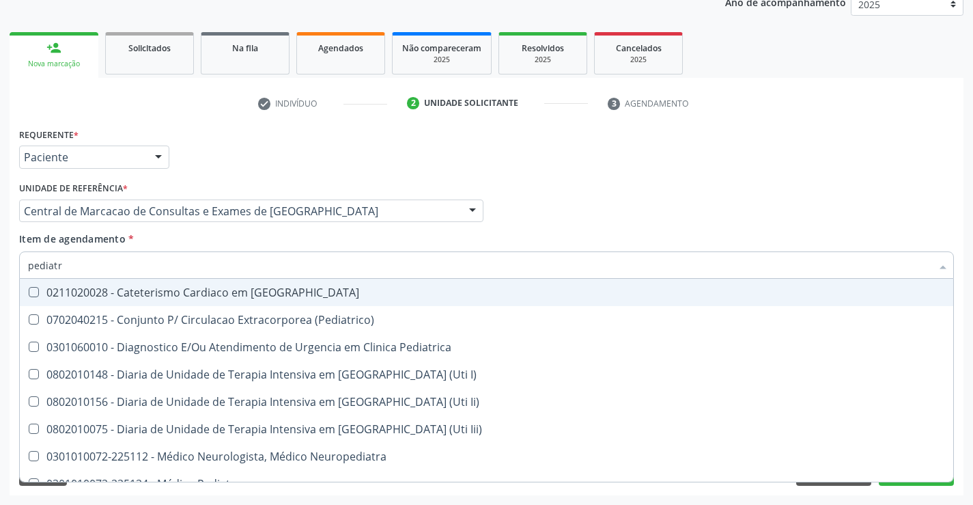
type input "pediatra"
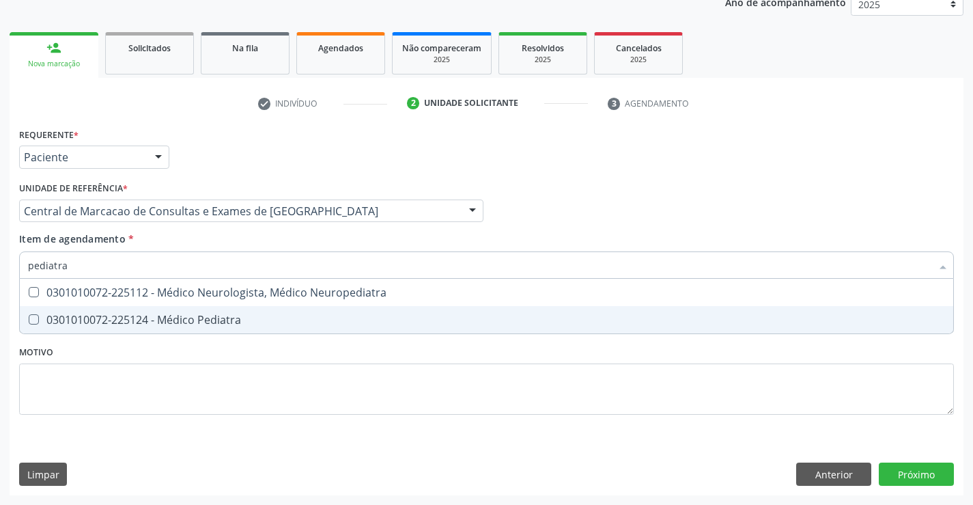
click at [195, 320] on div "0301010072-225124 - Médico Pediatra" at bounding box center [486, 319] width 917 height 11
checkbox Pediatra "true"
click at [914, 463] on div "Requerente * Paciente Profissional de Saúde Paciente Nenhum resultado encontrad…" at bounding box center [487, 309] width 954 height 371
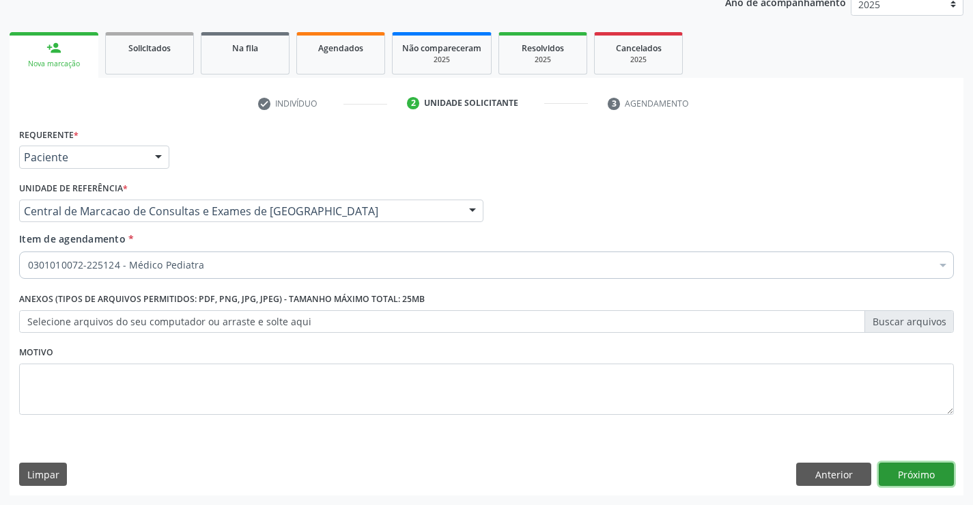
click at [895, 468] on button "Próximo" at bounding box center [916, 473] width 75 height 23
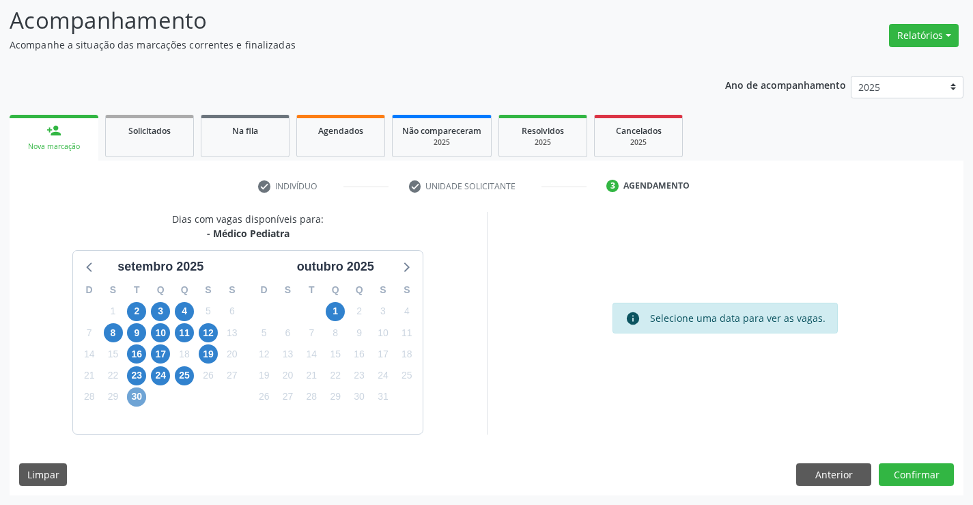
click at [128, 395] on span "30" at bounding box center [136, 396] width 19 height 19
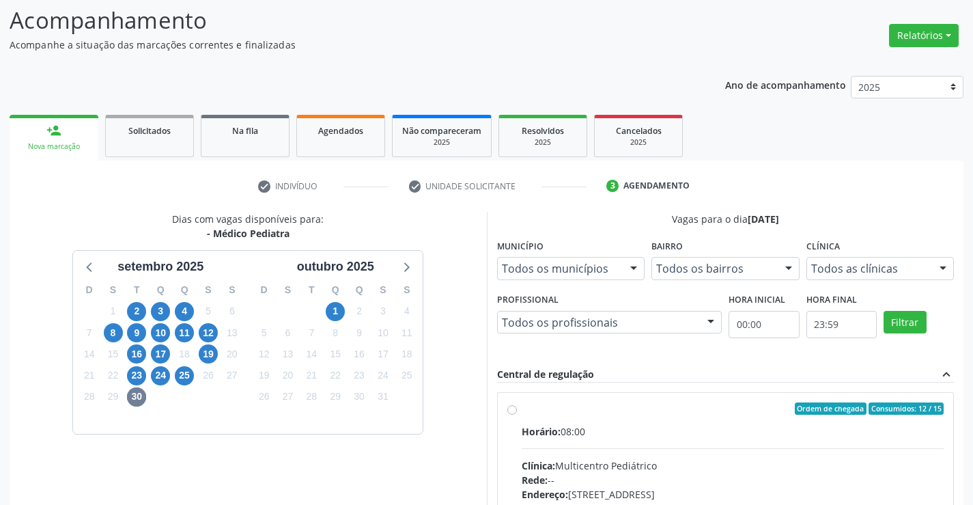
click at [630, 415] on label "Ordem de chegada Consumidos: 12 / 15 Horário: 08:00 Clínica: Multicentro Pediát…" at bounding box center [733, 507] width 423 height 210
click at [517, 415] on input "Ordem de chegada Consumidos: 12 / 15 Horário: 08:00 Clínica: Multicentro Pediát…" at bounding box center [512, 408] width 10 height 12
radio input "true"
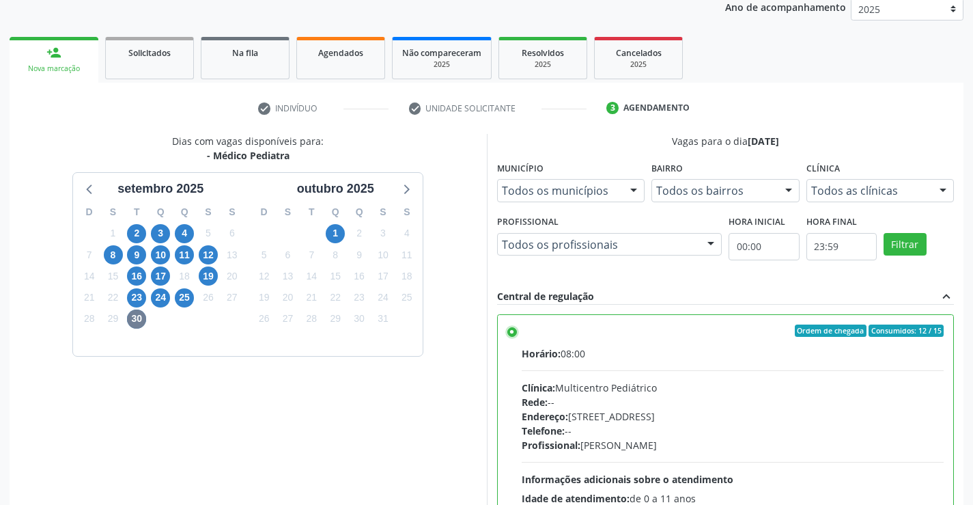
scroll to position [311, 0]
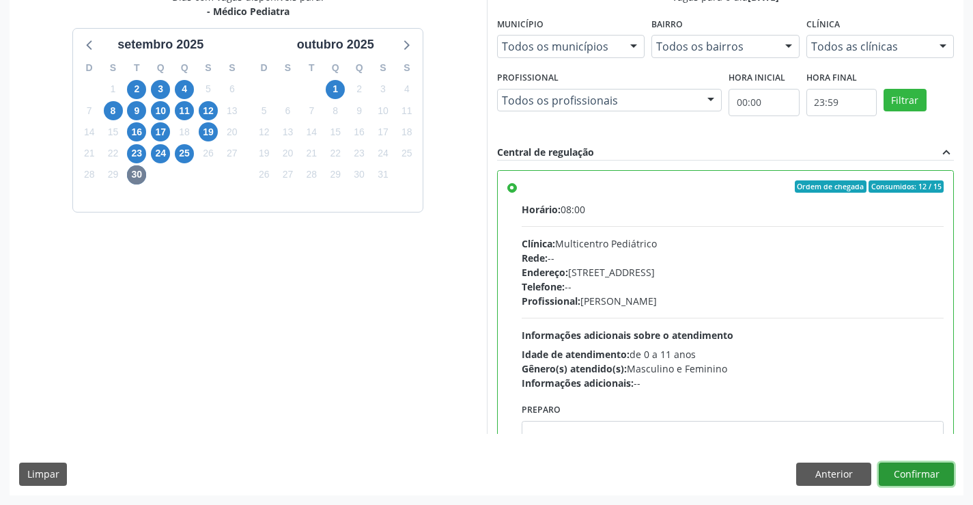
click at [929, 466] on button "Confirmar" at bounding box center [916, 473] width 75 height 23
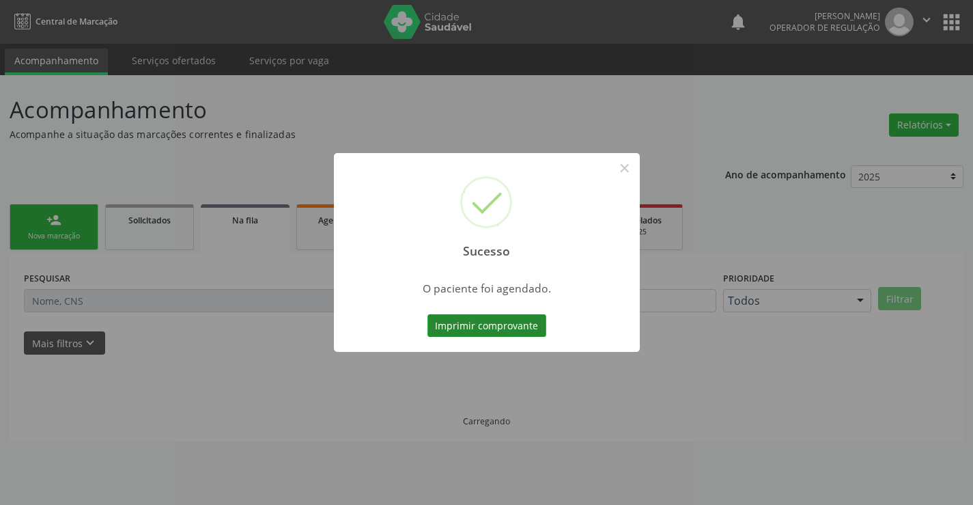
scroll to position [0, 0]
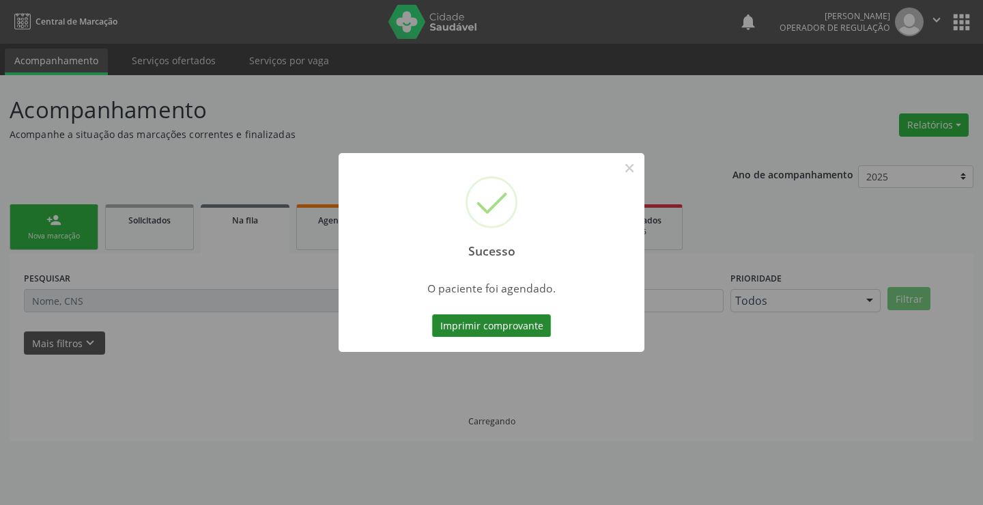
click at [512, 321] on button "Imprimir comprovante" at bounding box center [491, 325] width 119 height 23
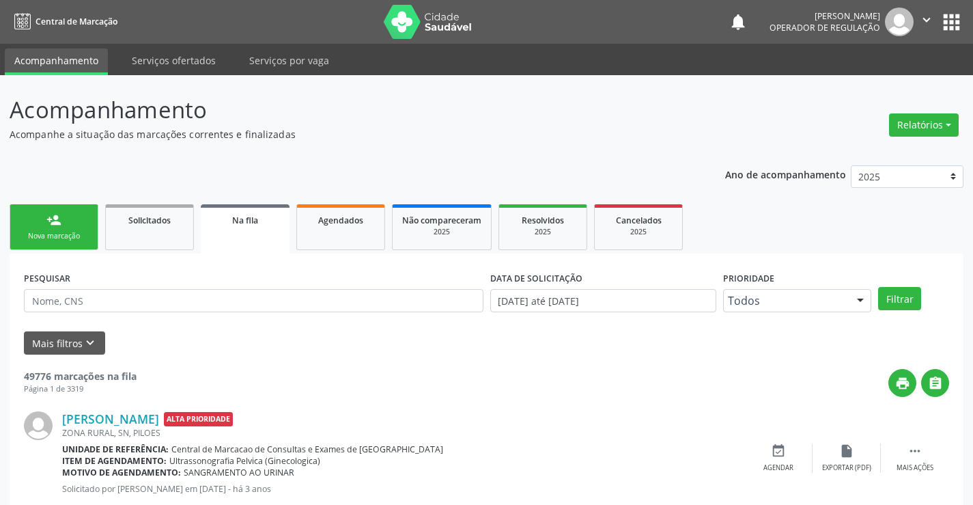
click at [921, 14] on icon "" at bounding box center [926, 19] width 15 height 15
click at [866, 86] on link "Sair" at bounding box center [892, 83] width 94 height 19
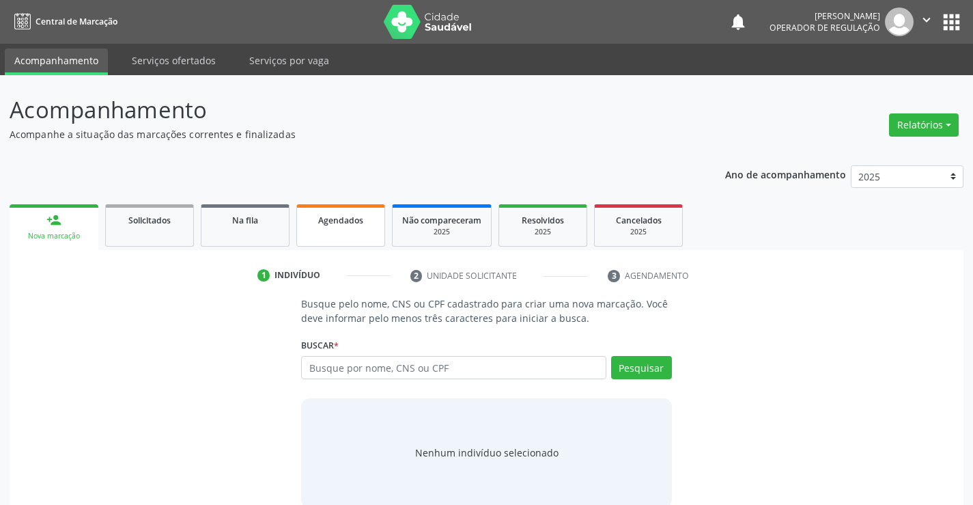
click at [330, 217] on span "Agendados" at bounding box center [340, 220] width 45 height 12
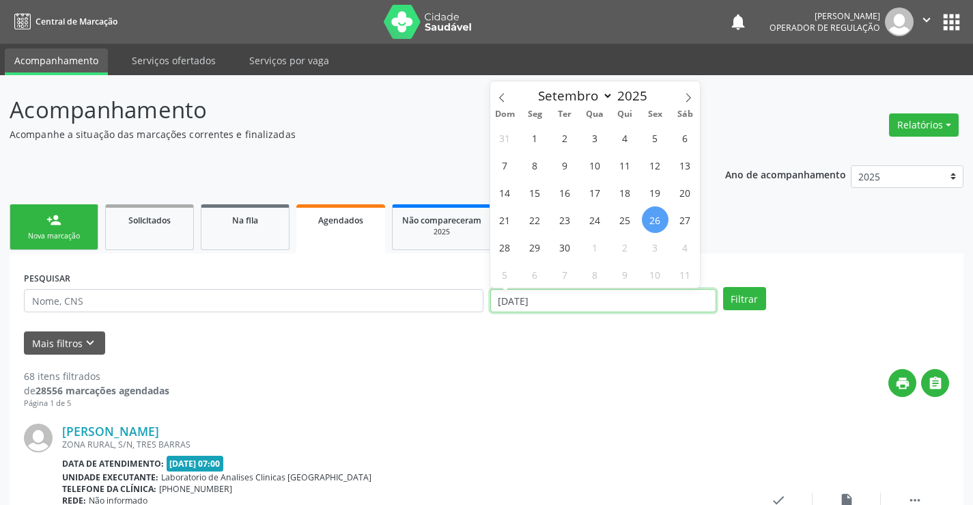
click at [552, 300] on input "26/09/2025" at bounding box center [603, 300] width 226 height 23
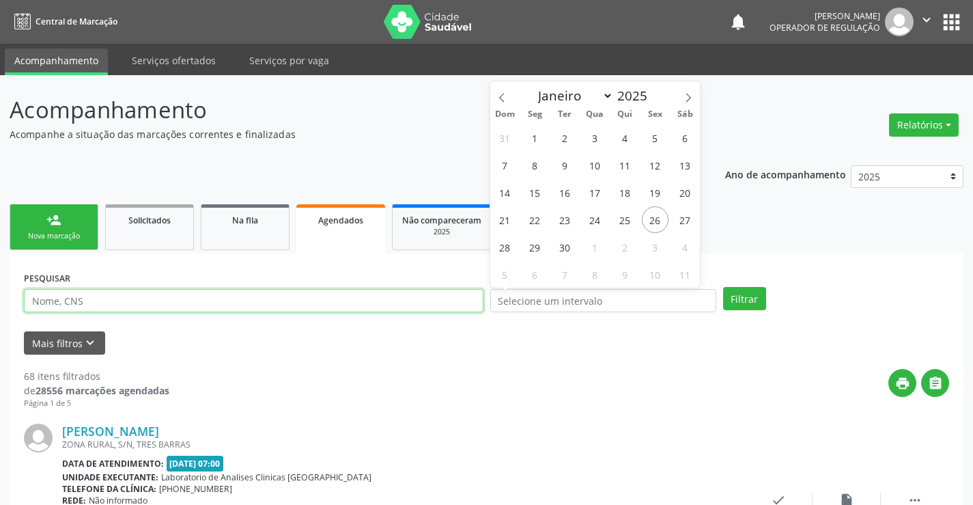
click at [474, 306] on input "text" at bounding box center [254, 300] width 460 height 23
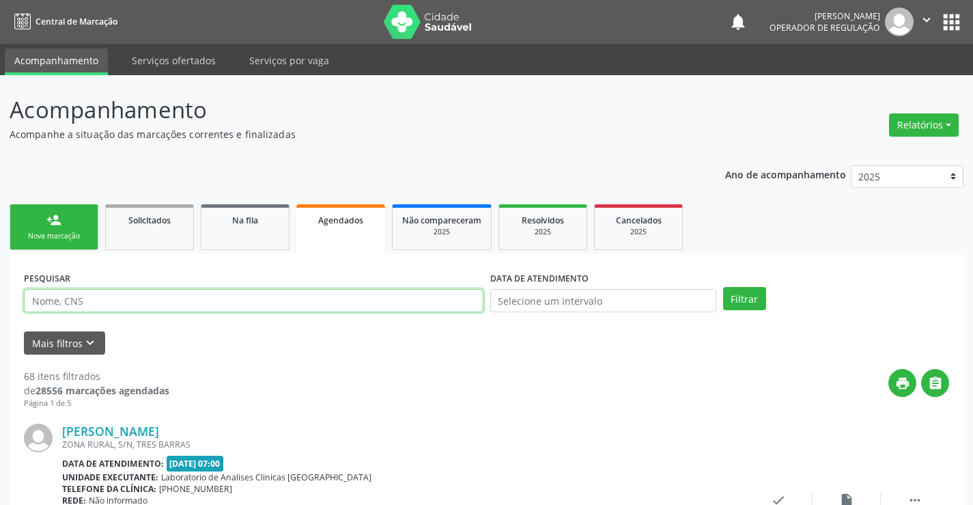
click at [474, 306] on input "text" at bounding box center [254, 300] width 460 height 23
type input "702008855116887"
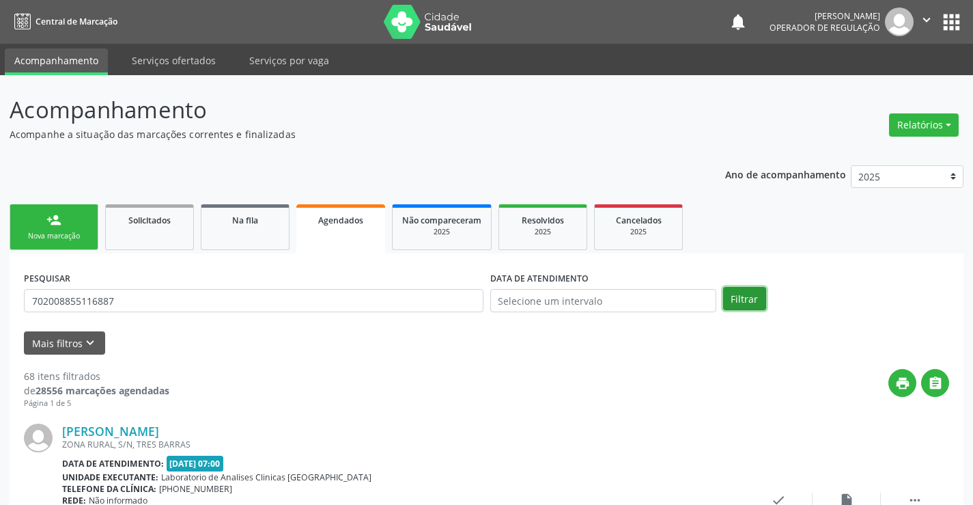
click at [734, 303] on button "Filtrar" at bounding box center [744, 298] width 43 height 23
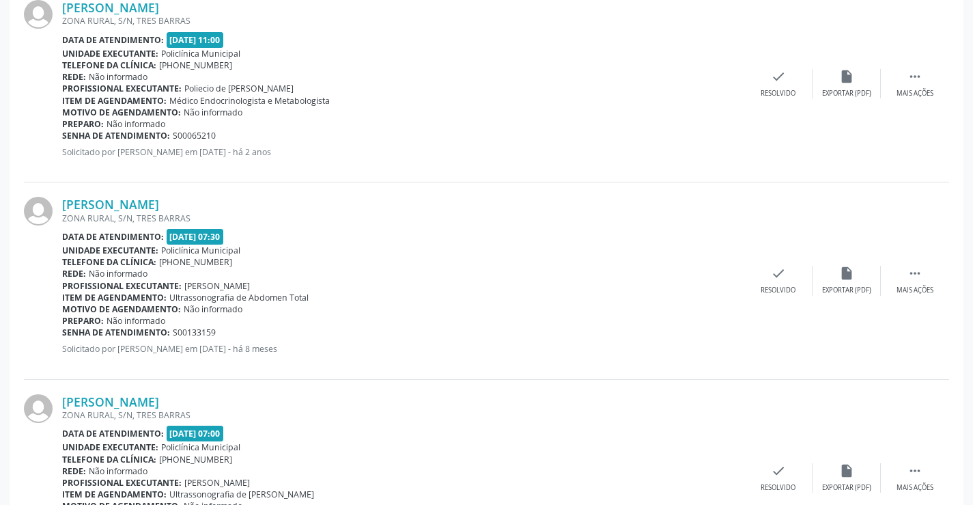
scroll to position [518, 0]
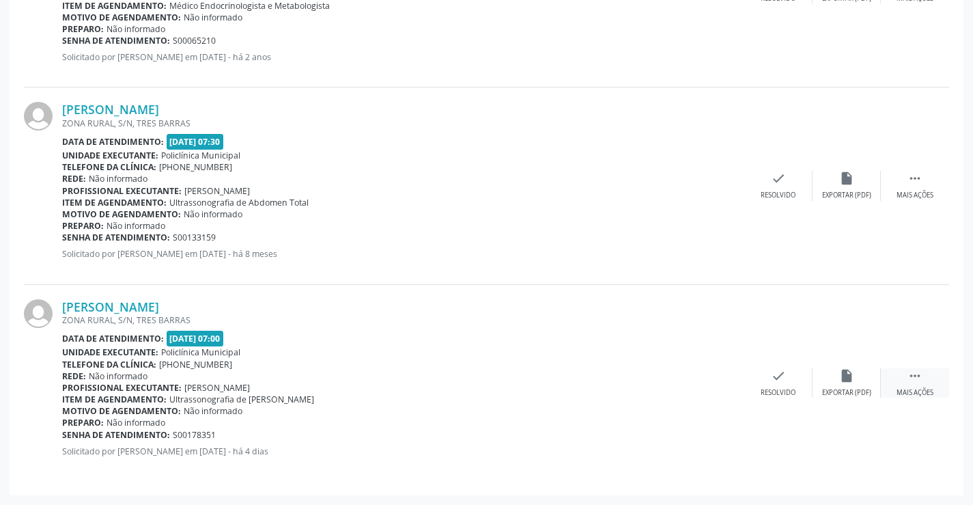
click at [927, 378] on div " Mais ações" at bounding box center [915, 382] width 68 height 29
click at [646, 376] on icon "print" at bounding box center [641, 375] width 15 height 15
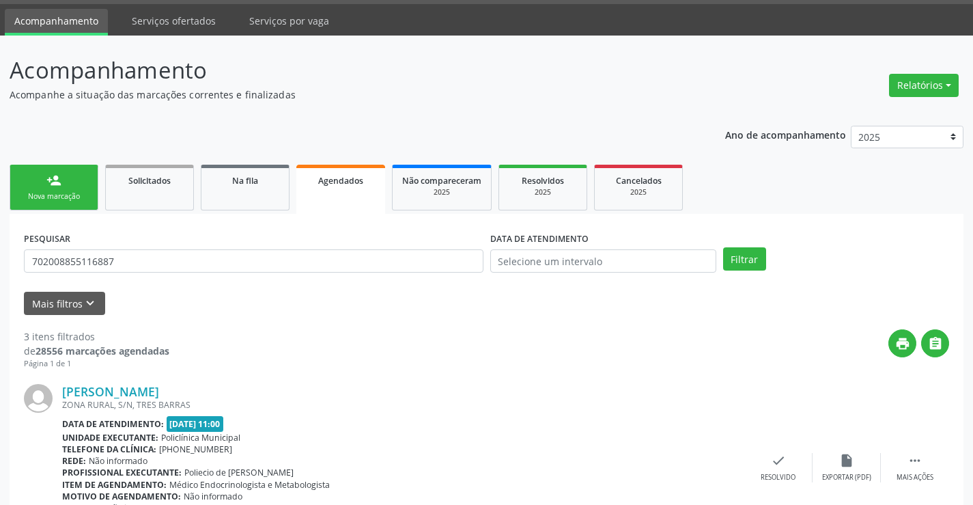
scroll to position [0, 0]
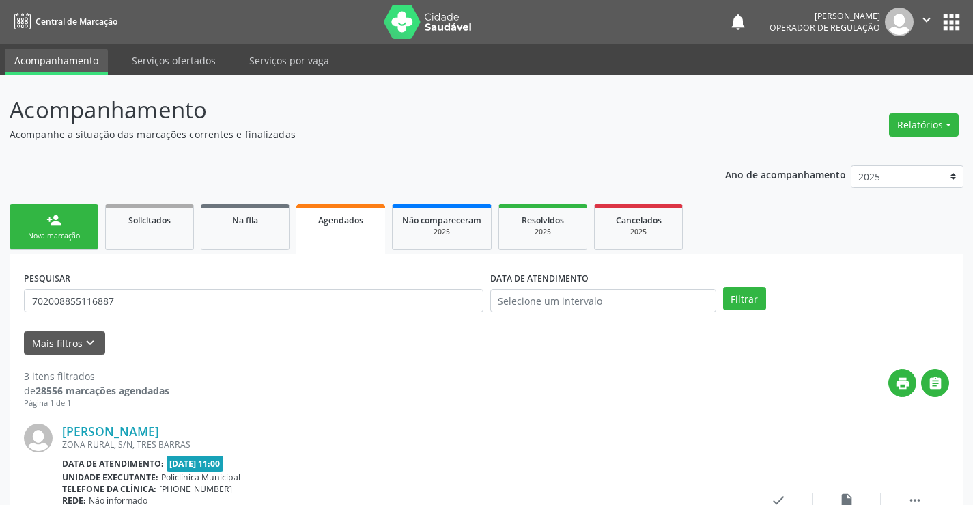
click at [921, 23] on icon "" at bounding box center [926, 19] width 15 height 15
click at [878, 80] on link "Sair" at bounding box center [892, 83] width 94 height 19
